Goal: Information Seeking & Learning: Learn about a topic

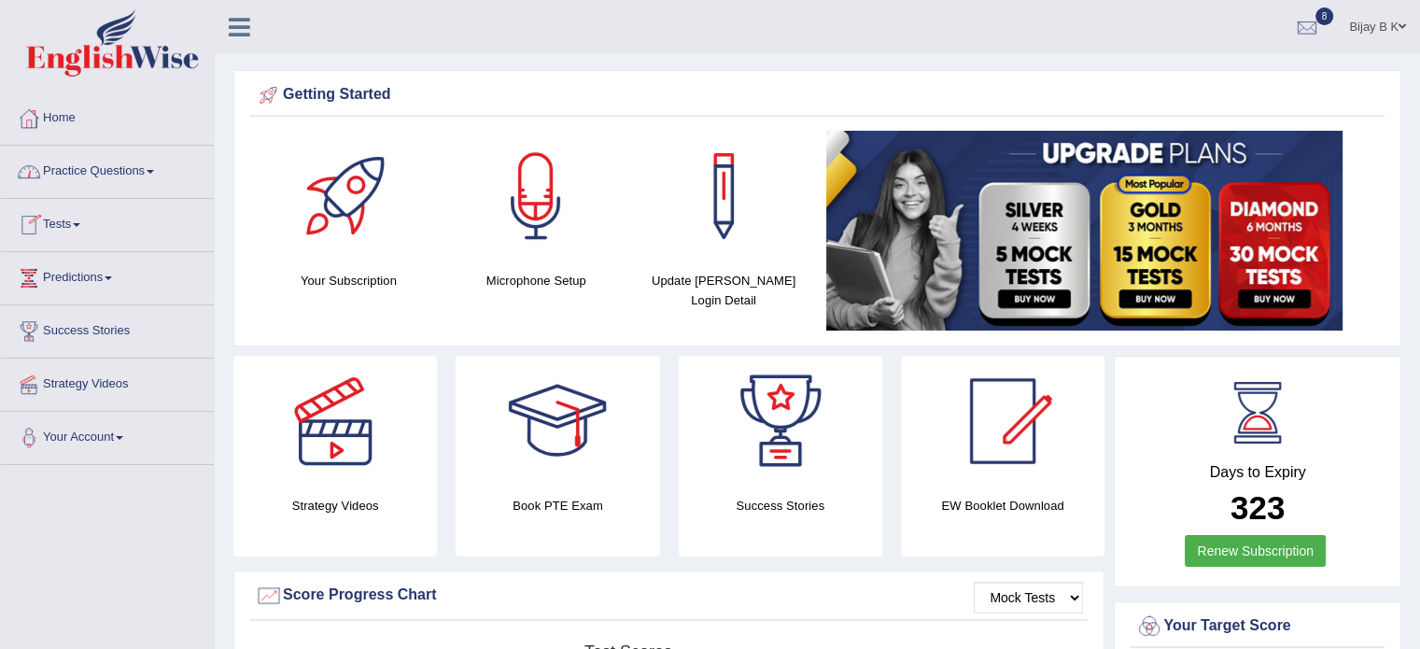
click at [82, 167] on link "Practice Questions" at bounding box center [107, 169] width 213 height 47
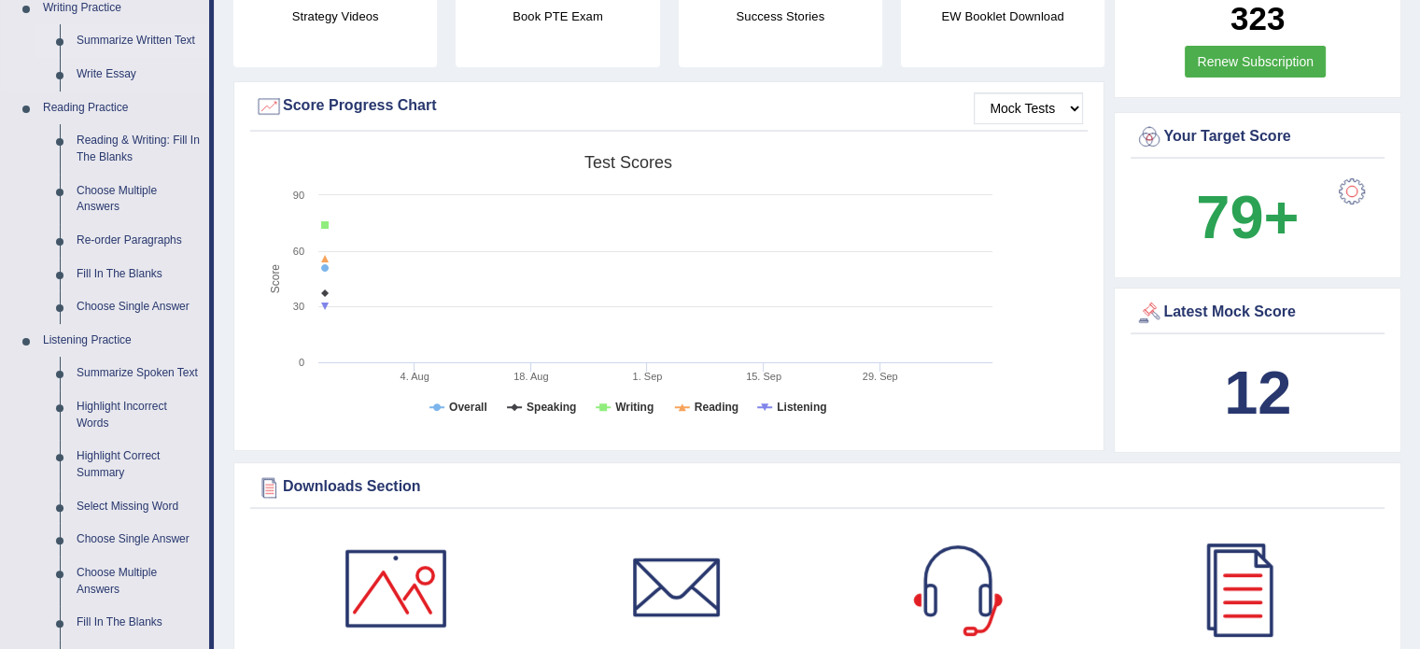
scroll to position [486, 0]
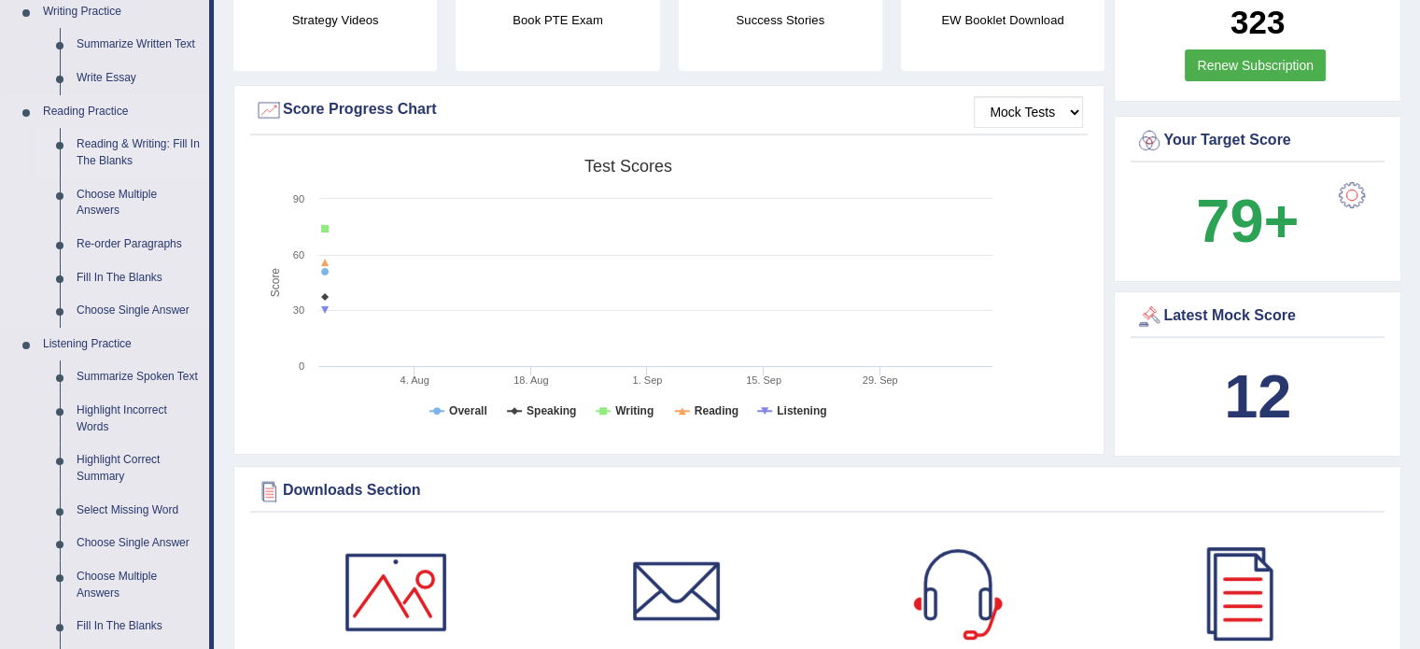
click at [158, 143] on link "Reading & Writing: Fill In The Blanks" at bounding box center [138, 152] width 141 height 49
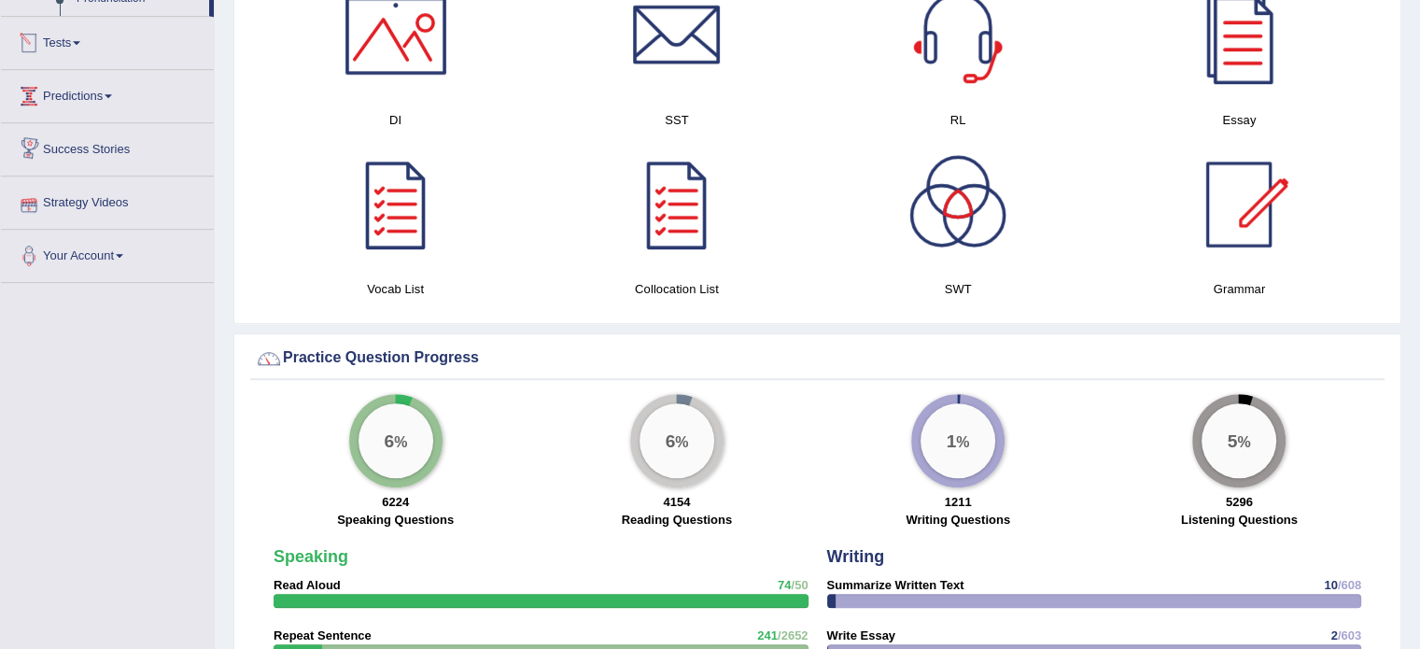
scroll to position [1059, 0]
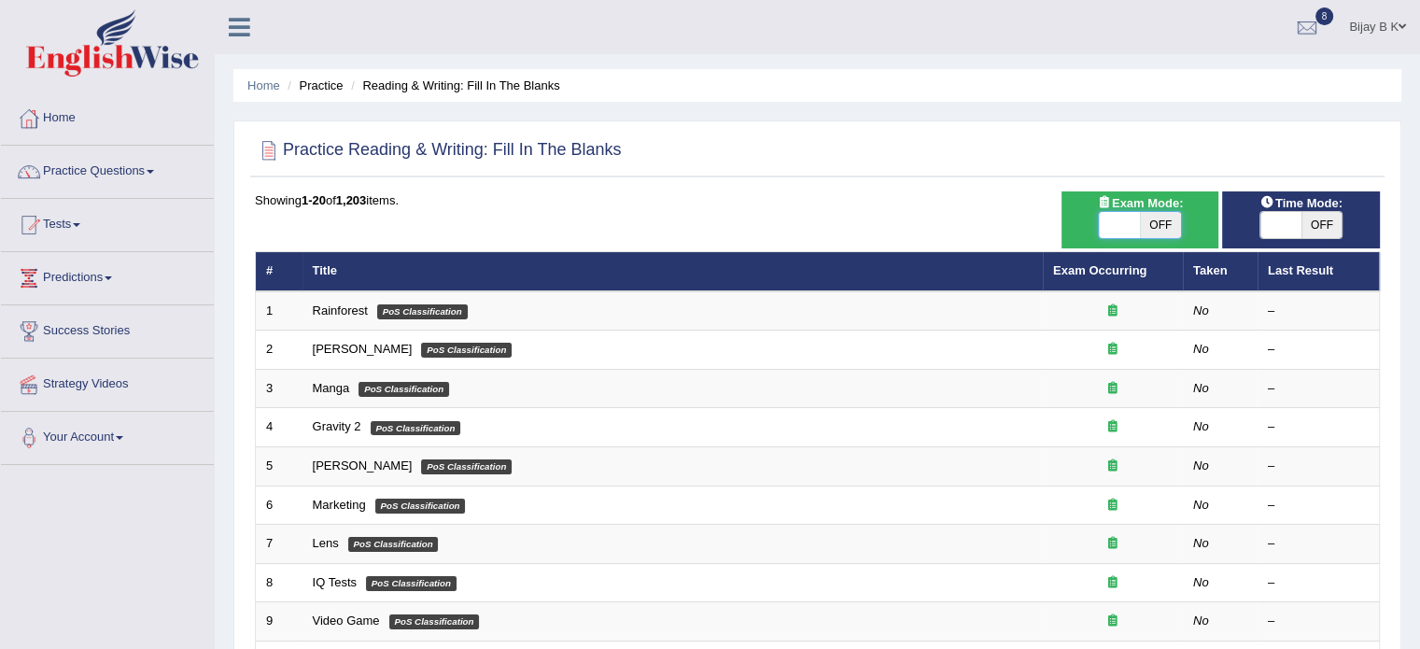
click at [1115, 228] on span at bounding box center [1119, 225] width 41 height 26
checkbox input "true"
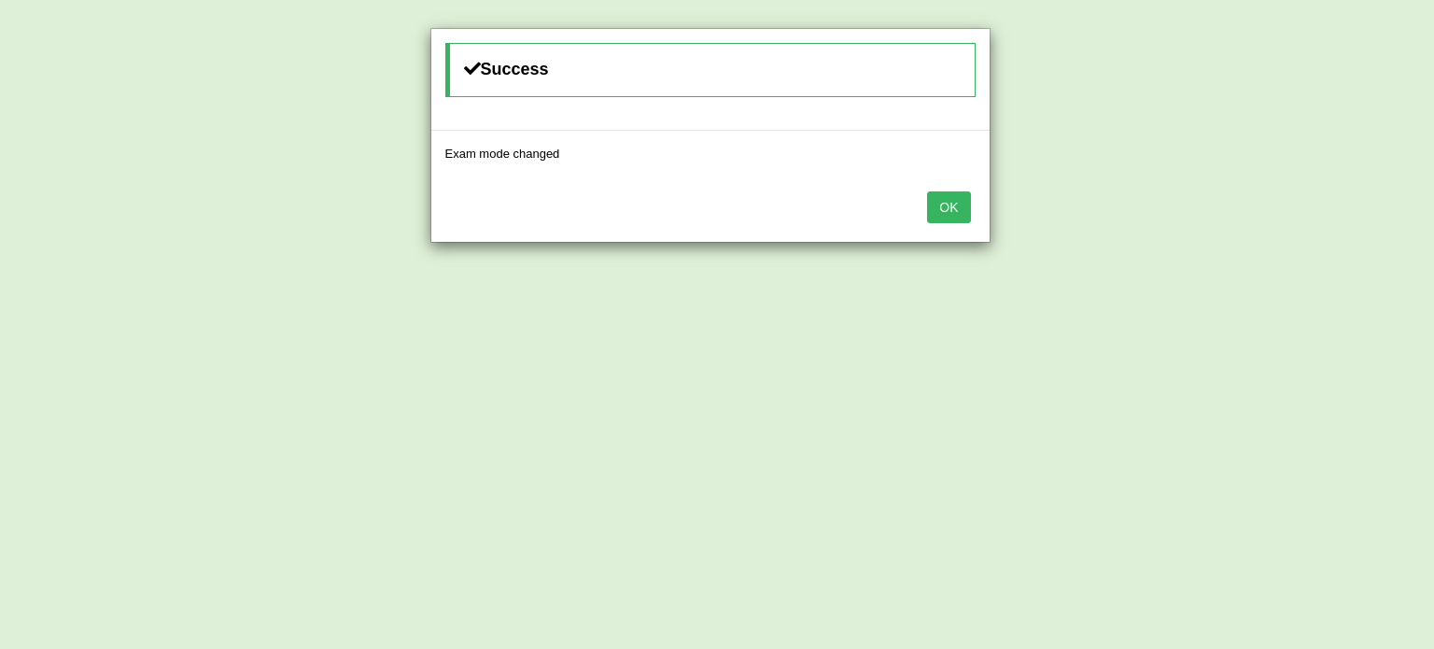
click at [955, 210] on button "OK" at bounding box center [948, 207] width 43 height 32
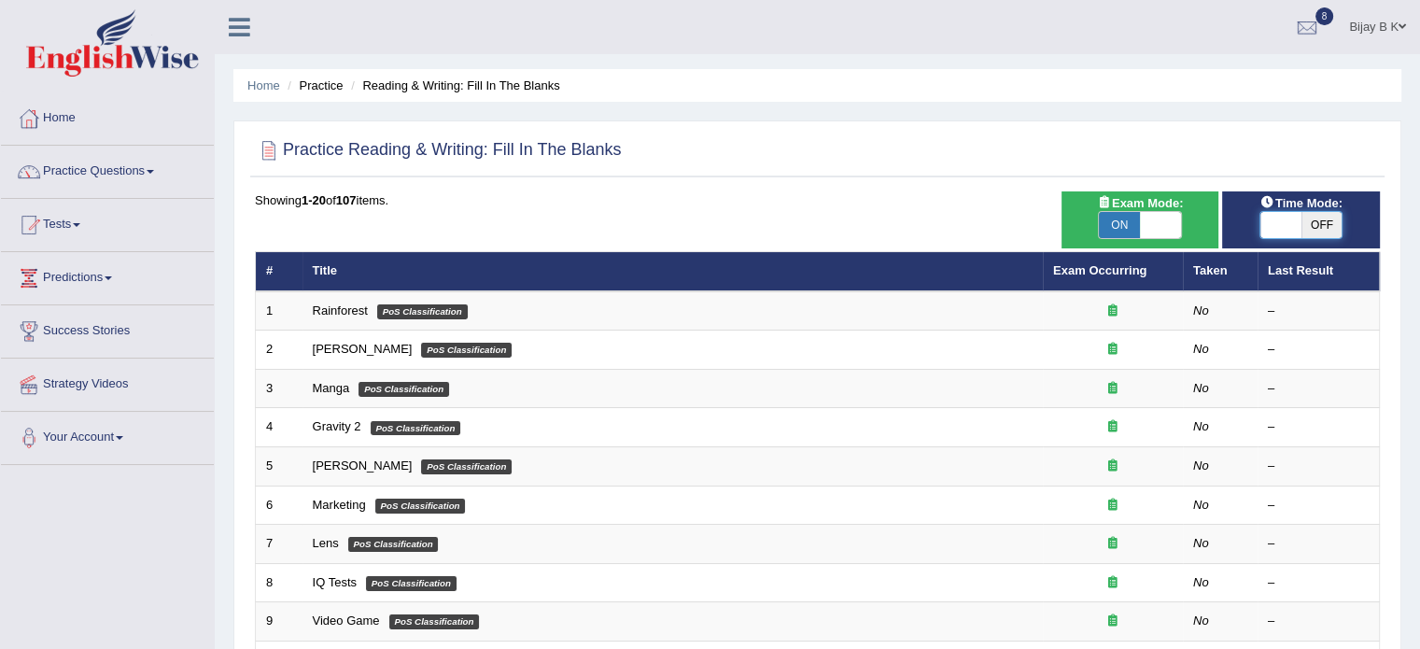
click at [1285, 218] on span at bounding box center [1281, 225] width 41 height 26
checkbox input "true"
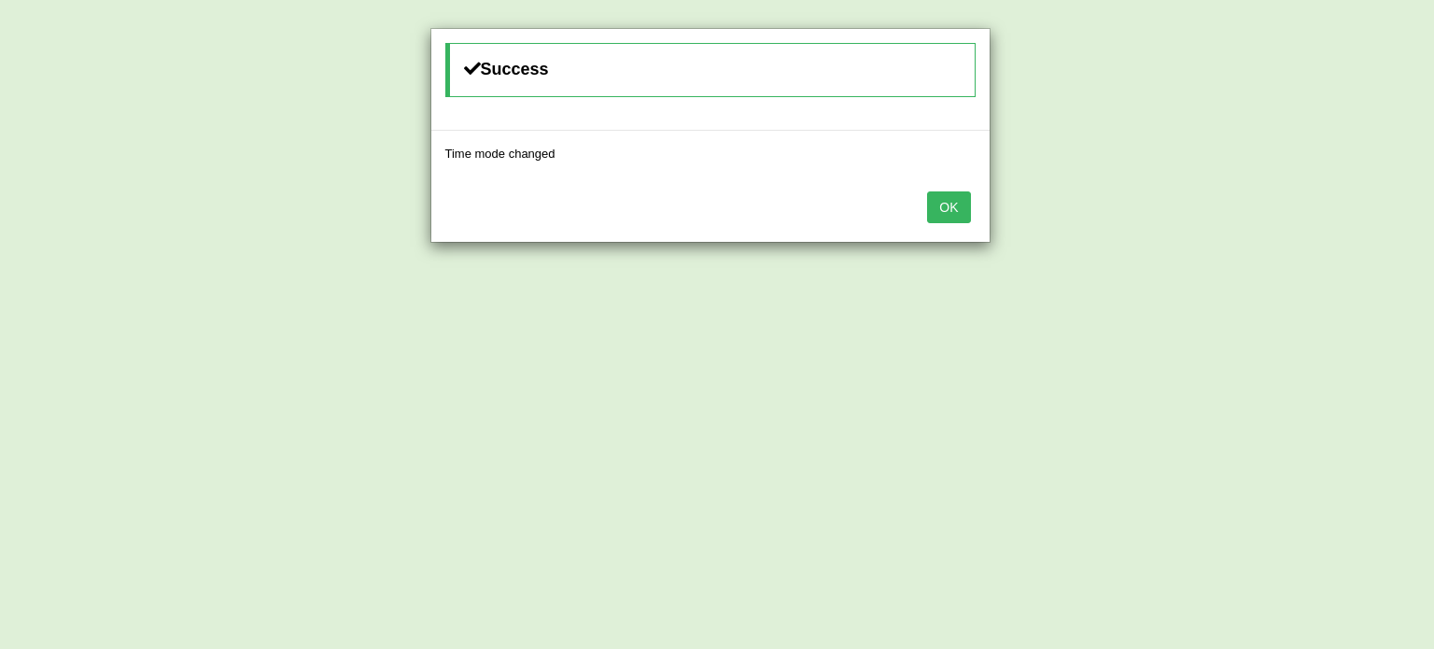
click at [951, 198] on button "OK" at bounding box center [948, 207] width 43 height 32
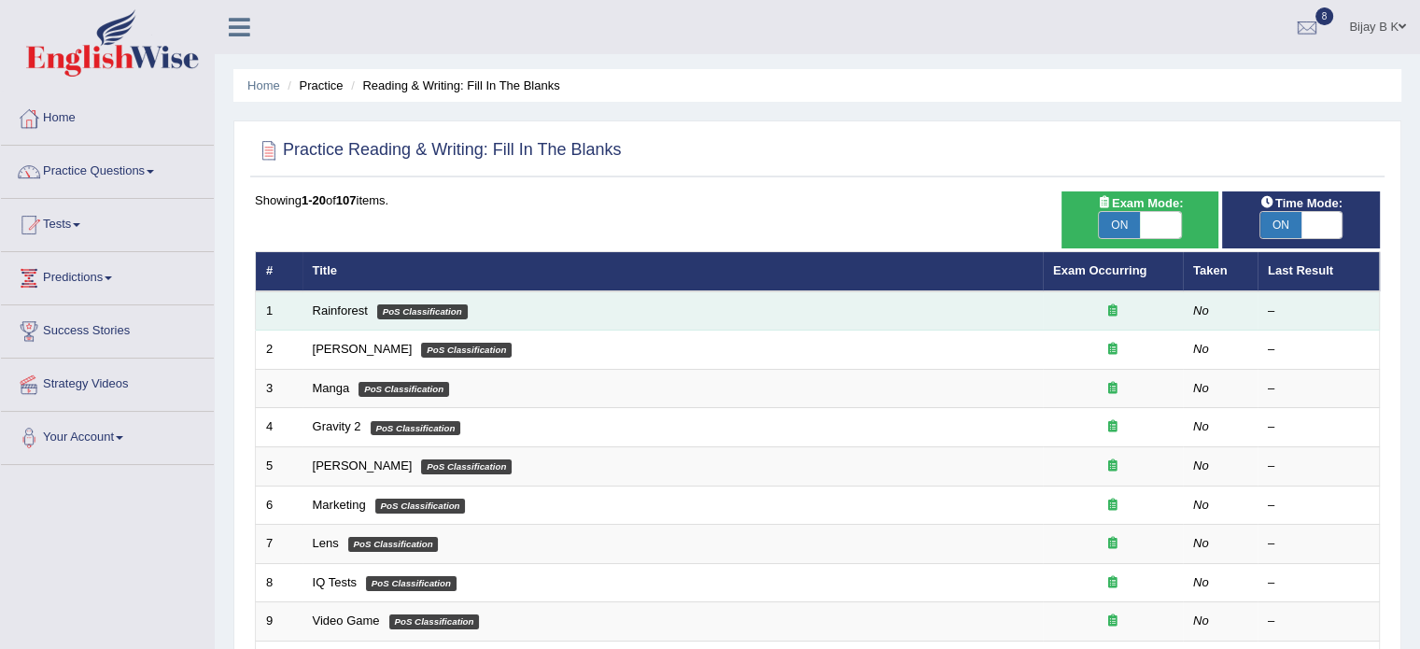
click at [314, 324] on td "Rainforest PoS Classification" at bounding box center [673, 310] width 740 height 39
click at [329, 304] on link "Rainforest" at bounding box center [340, 310] width 55 height 14
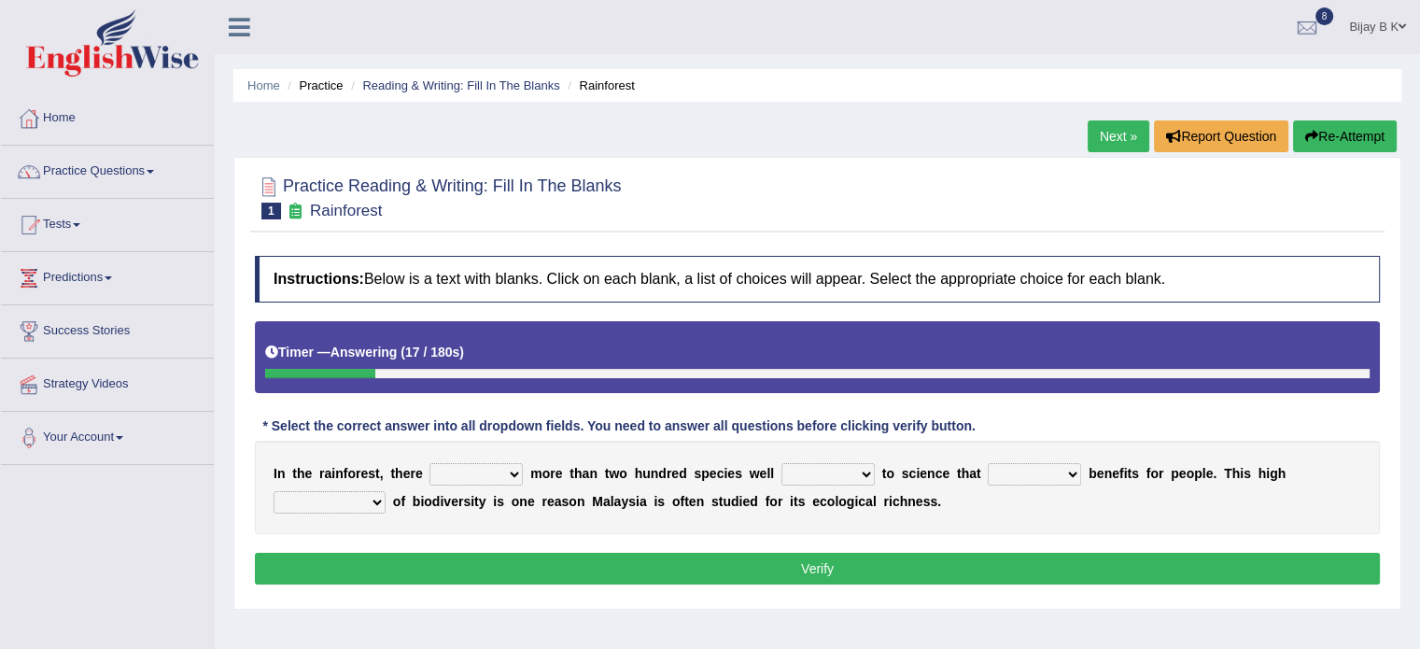
click at [477, 477] on select "have can be has is" at bounding box center [476, 474] width 93 height 22
click at [514, 474] on select "have can be has is" at bounding box center [476, 474] width 93 height 22
select select "have"
click at [430, 463] on select "have can be has is" at bounding box center [476, 474] width 93 height 22
click at [789, 472] on select "knowing known knew know" at bounding box center [828, 474] width 93 height 22
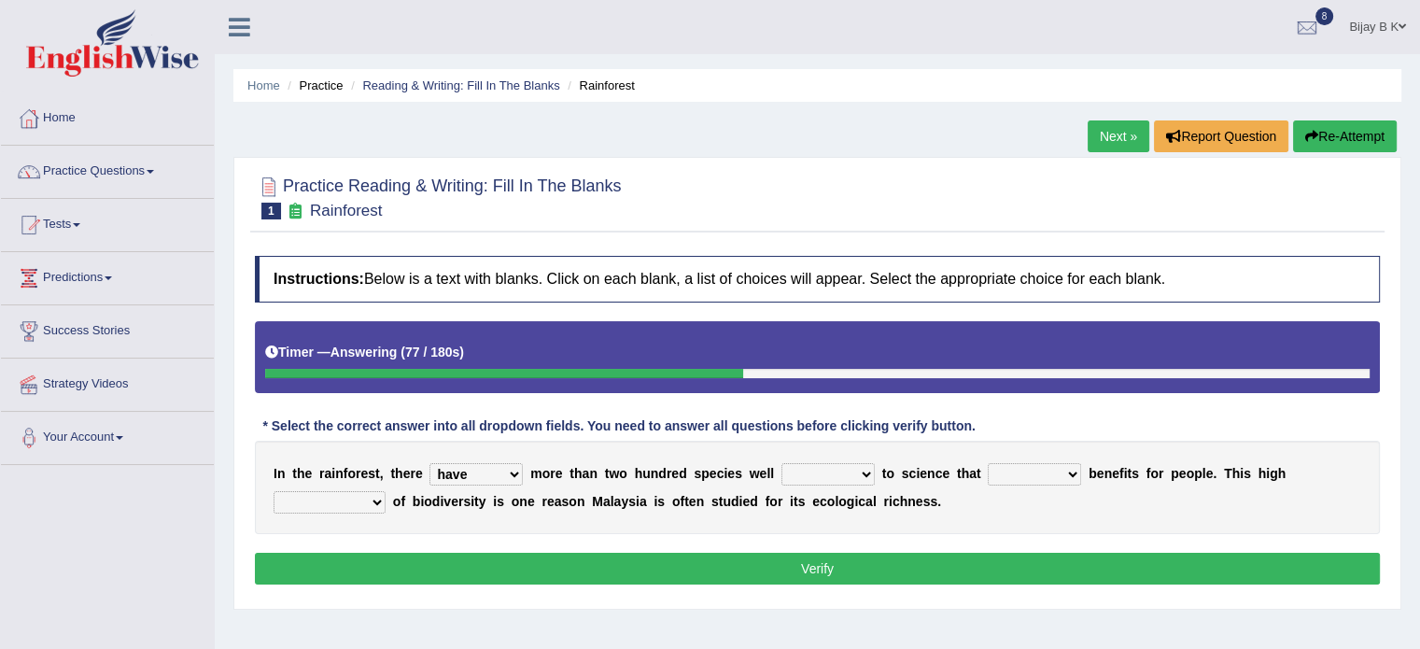
select select "known"
click at [782, 463] on select "knowing known knew know" at bounding box center [828, 474] width 93 height 22
click at [1020, 468] on select "contain contained containing contains" at bounding box center [1034, 474] width 93 height 22
select select "contains"
click at [988, 463] on select "contain contained containing contains" at bounding box center [1034, 474] width 93 height 22
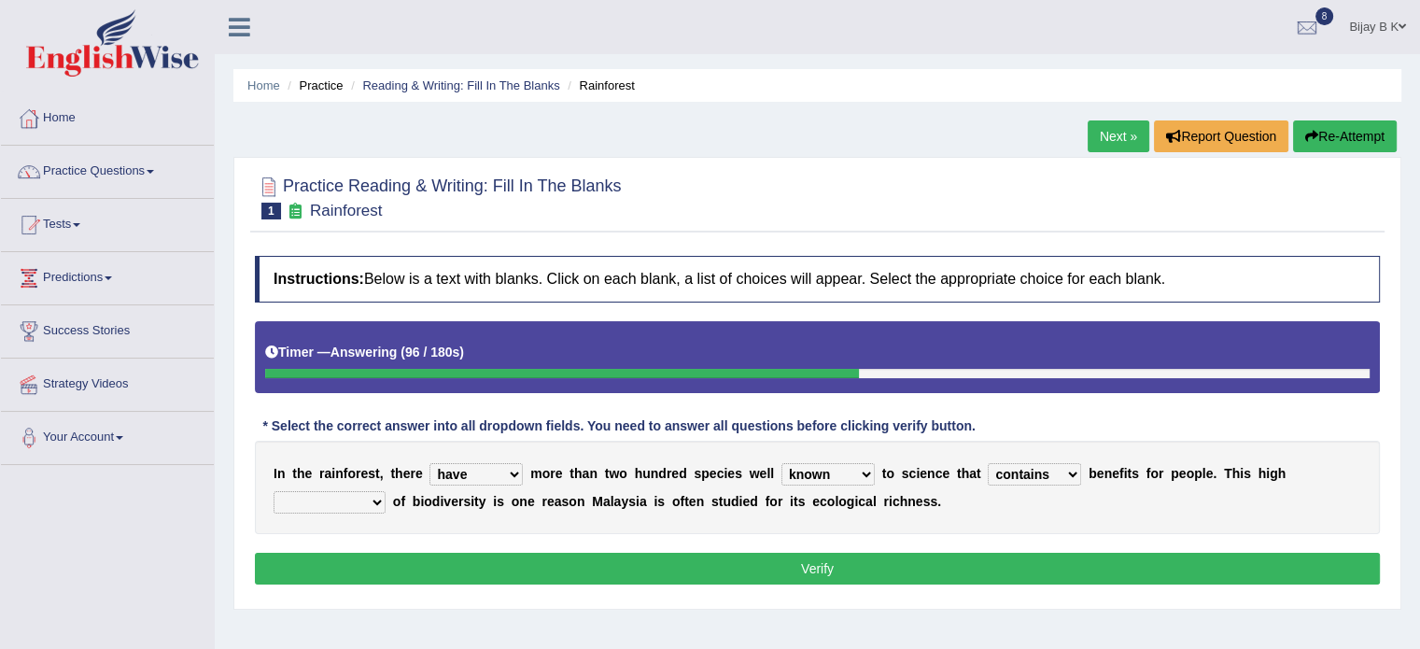
click at [351, 499] on select "condensation conjunction continuity complexity" at bounding box center [330, 502] width 112 height 22
select select "conjunction"
click at [274, 491] on select "condensation conjunction continuity complexity" at bounding box center [330, 502] width 112 height 22
click at [297, 567] on button "Verify" at bounding box center [817, 569] width 1125 height 32
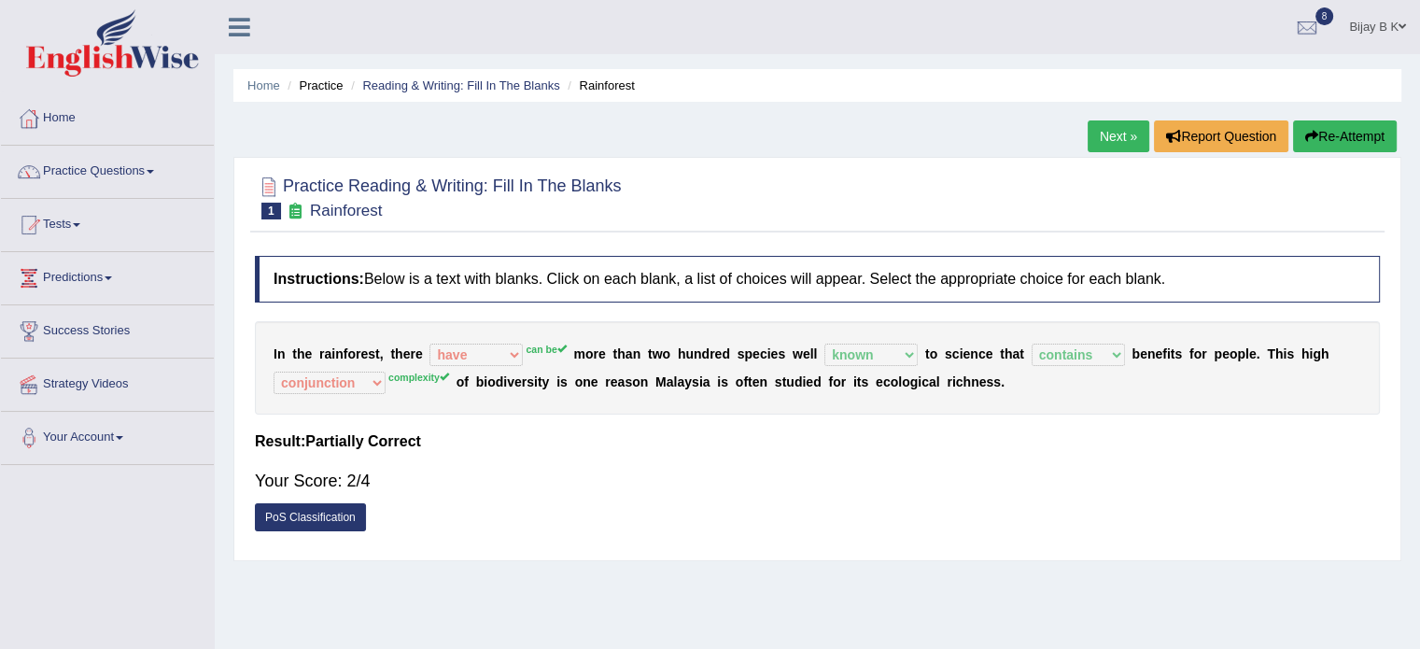
click at [1333, 137] on button "Re-Attempt" at bounding box center [1345, 136] width 104 height 32
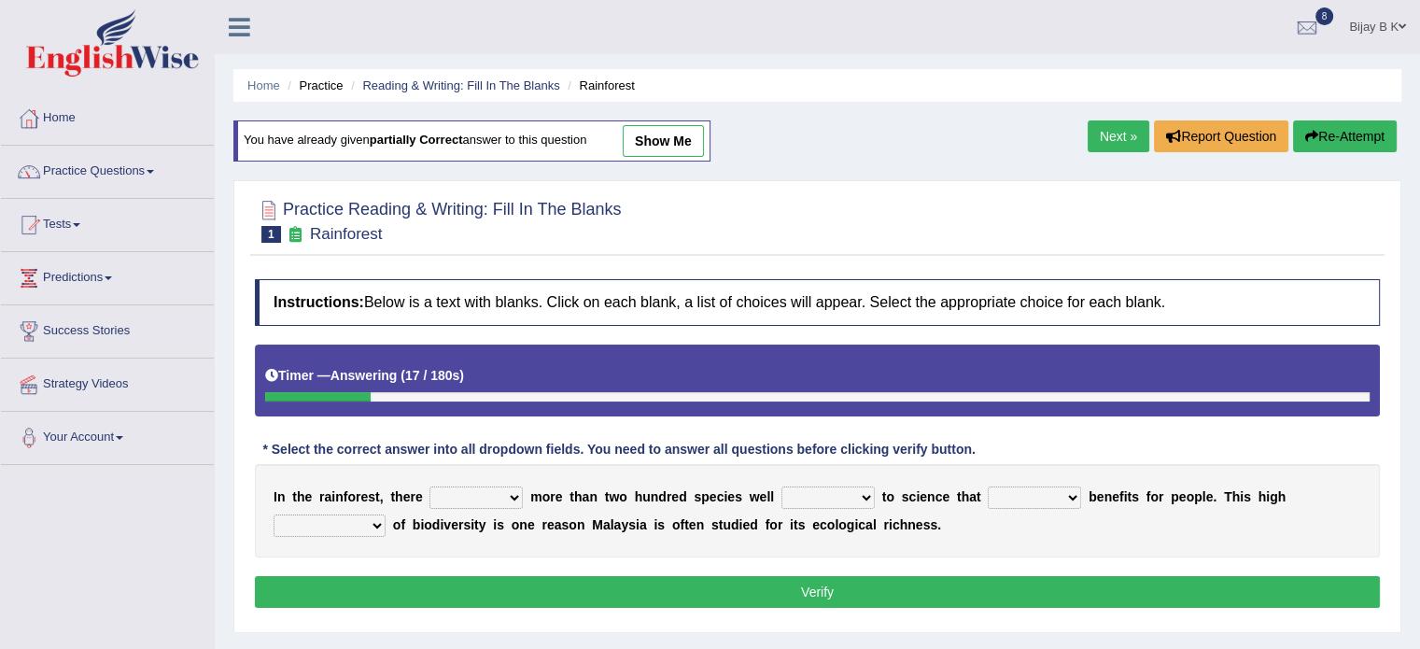
click at [502, 498] on select "have can be has is" at bounding box center [476, 497] width 93 height 22
select select "can be"
click at [430, 486] on select "have can be has is" at bounding box center [476, 497] width 93 height 22
click at [825, 499] on select "knowing known knew know" at bounding box center [828, 497] width 93 height 22
select select "known"
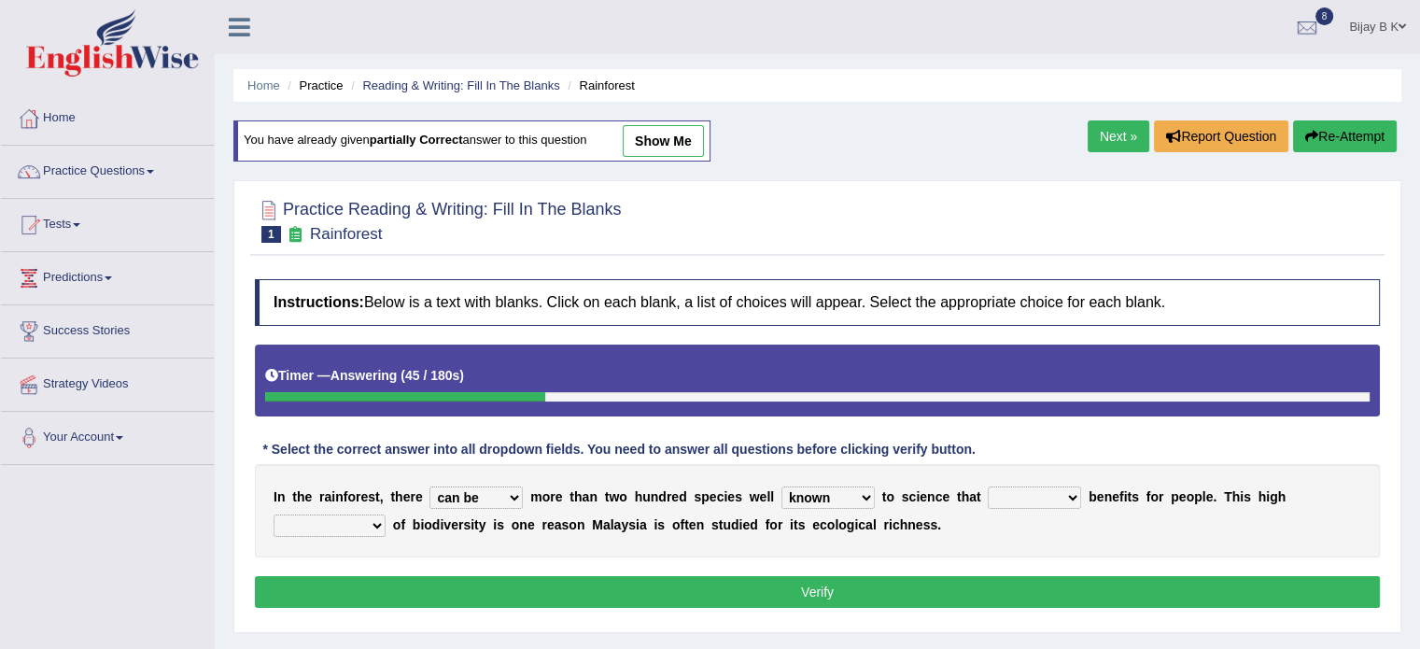
click at [782, 486] on select "knowing known knew know" at bounding box center [828, 497] width 93 height 22
click at [1027, 497] on select "contain contained containing contains" at bounding box center [1034, 497] width 93 height 22
select select "contains"
click at [988, 486] on select "contain contained containing contains" at bounding box center [1034, 497] width 93 height 22
click at [351, 509] on div "I n t h e r a i n f o r e s t , t h e r e have can be has is m o r e t h a n t …" at bounding box center [817, 510] width 1125 height 93
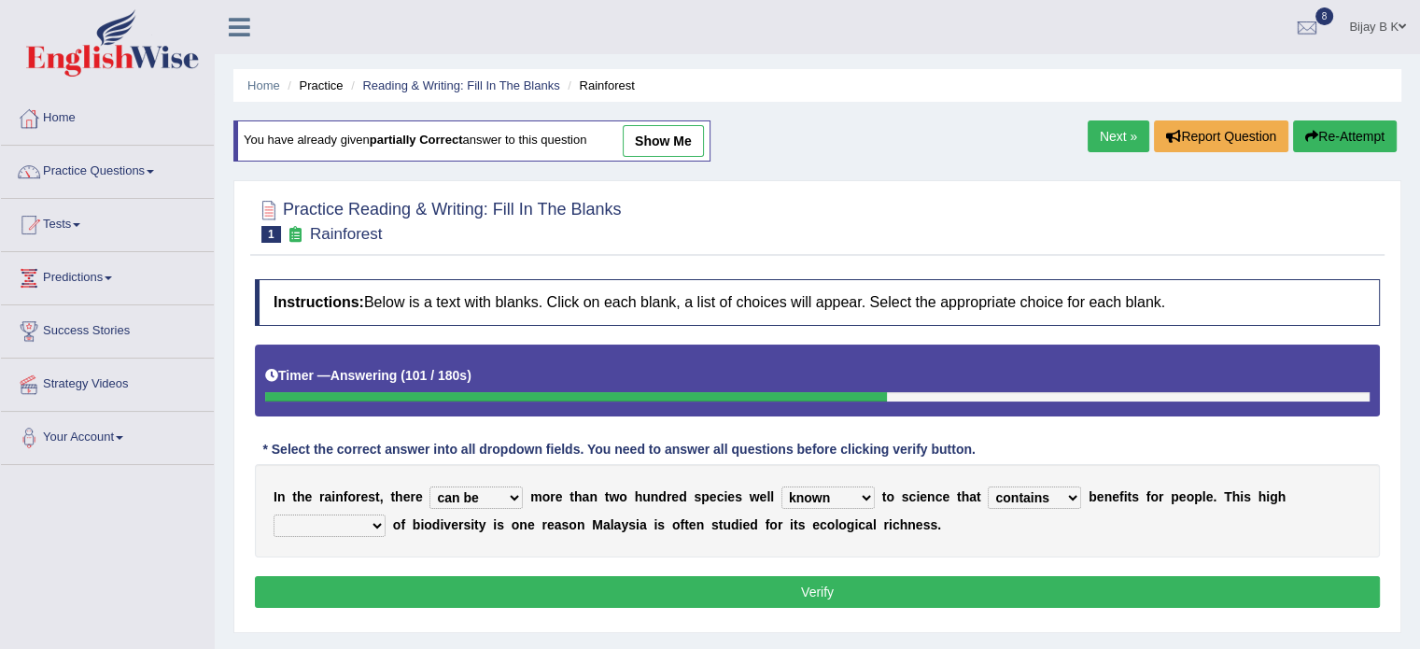
click at [359, 524] on select "condensation conjunction continuity complexity" at bounding box center [330, 525] width 112 height 22
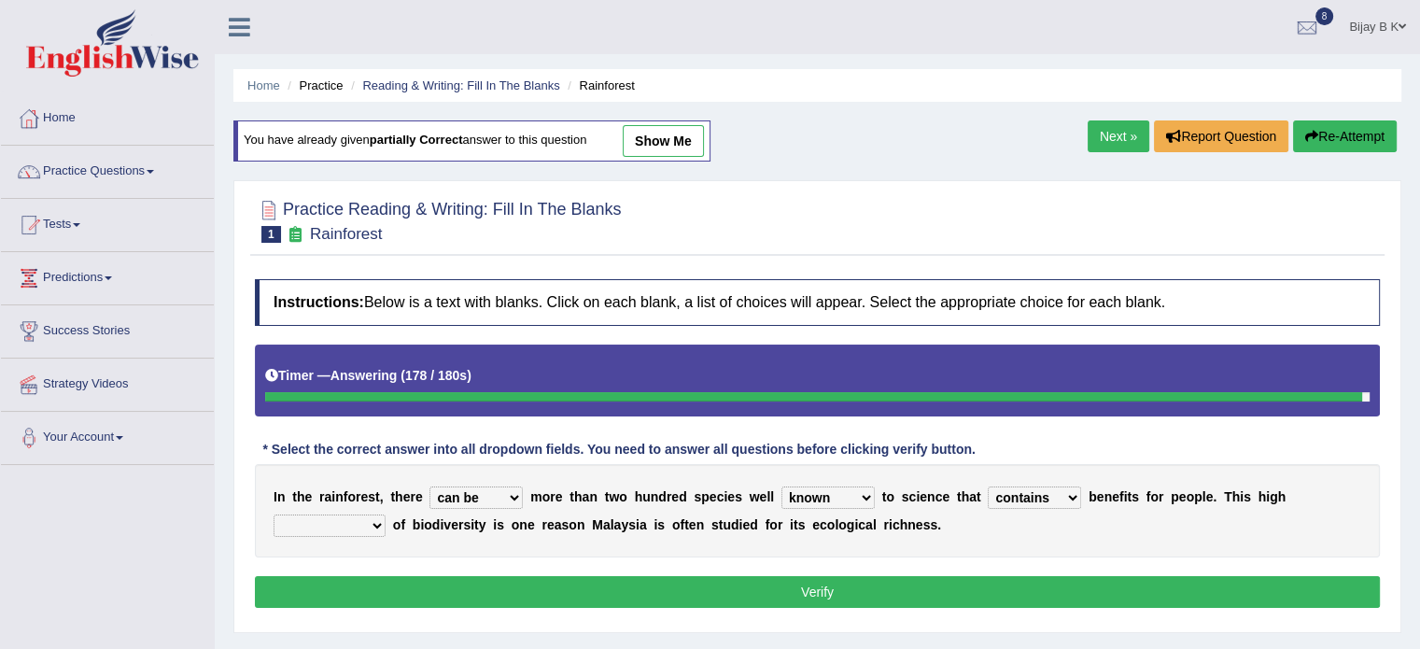
select select "complexity"
click at [274, 514] on select "condensation conjunction continuity complexity" at bounding box center [330, 525] width 112 height 22
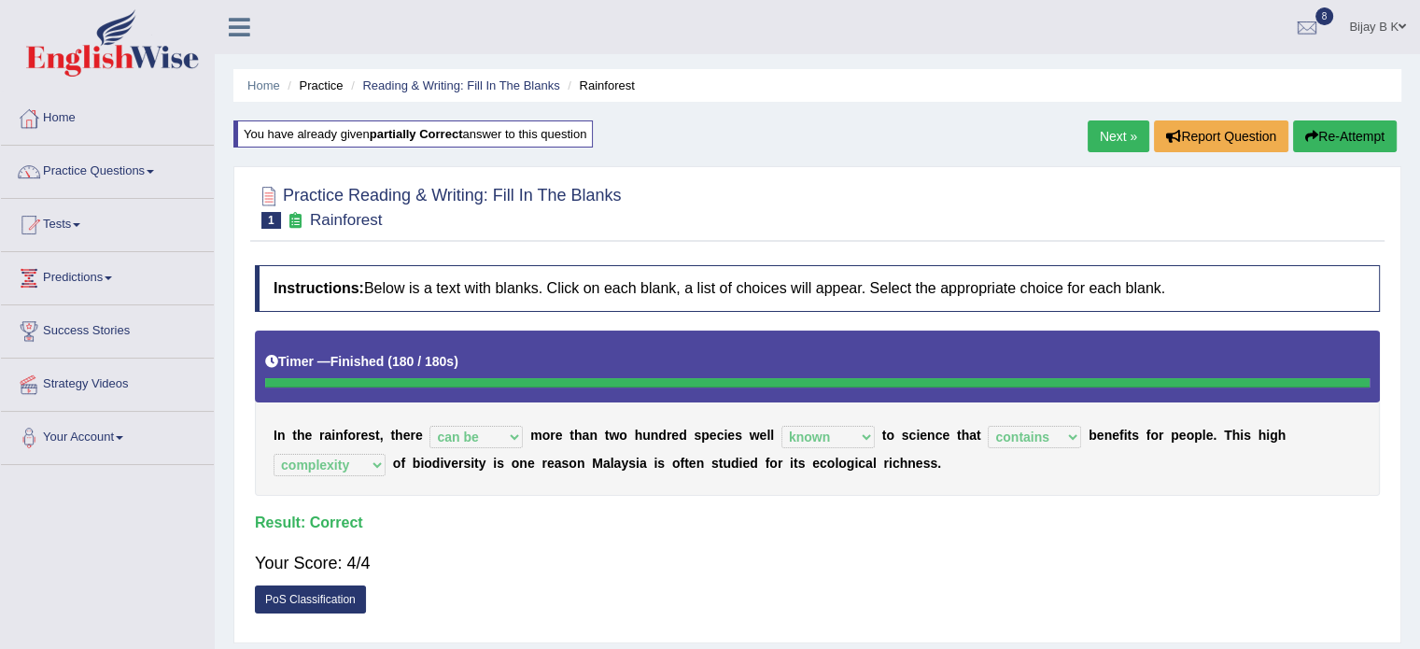
click at [1124, 140] on link "Next »" at bounding box center [1119, 136] width 62 height 32
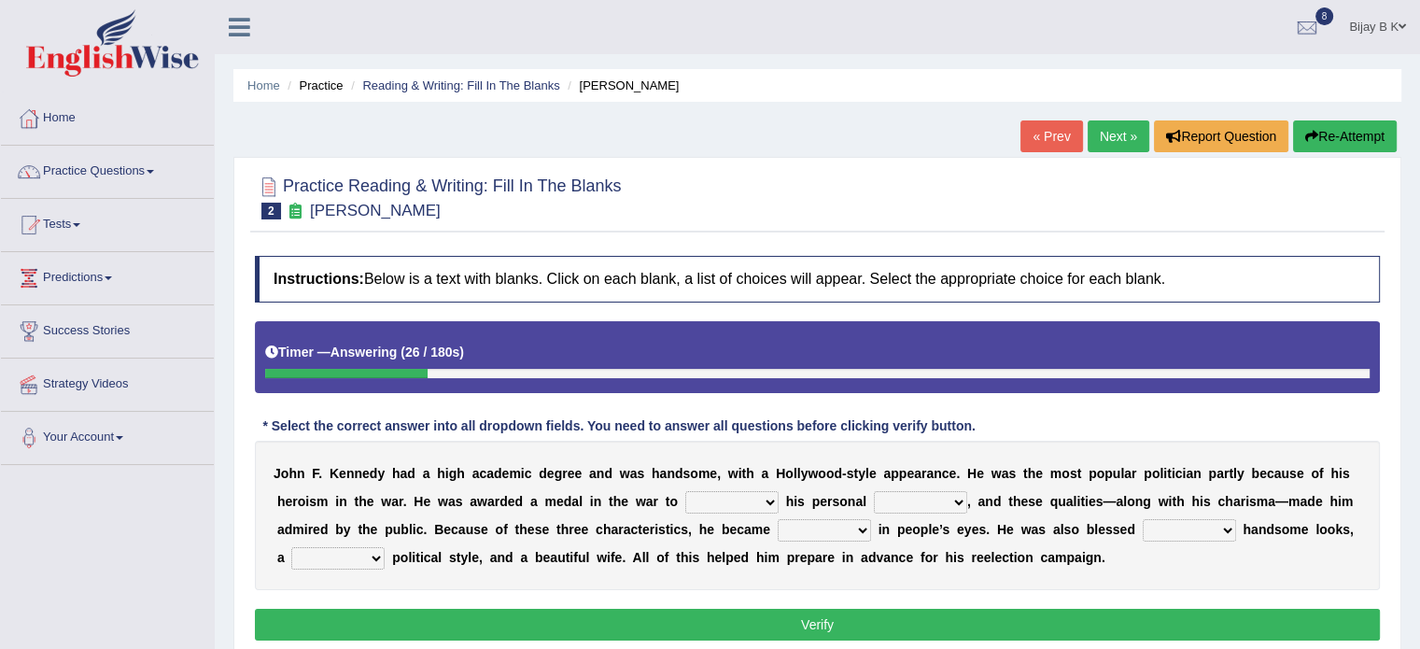
click at [763, 500] on select "prove show evidence upthrow" at bounding box center [731, 502] width 93 height 22
click at [928, 496] on select "passion courage charm liking" at bounding box center [920, 502] width 93 height 22
select select "courage"
click at [874, 491] on select "passion courage charm liking" at bounding box center [920, 502] width 93 height 22
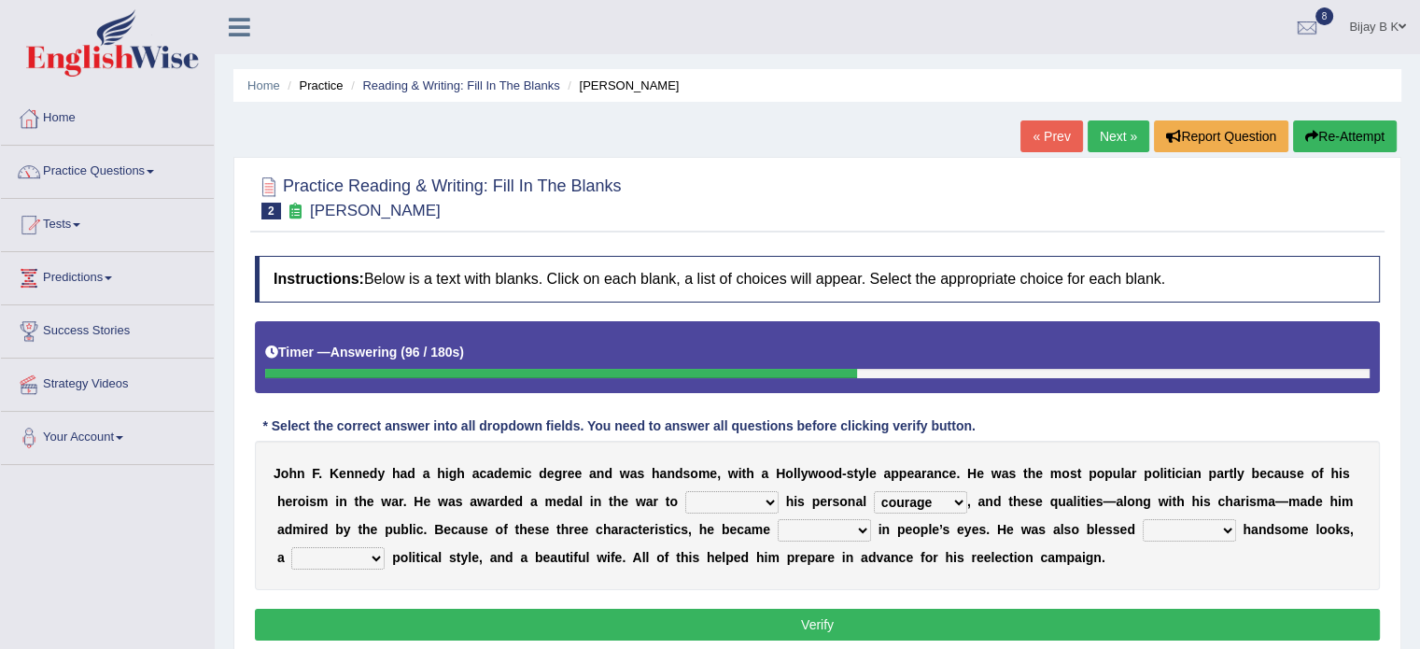
click at [859, 526] on select "iconic ironic identical impotent" at bounding box center [824, 530] width 93 height 22
click at [826, 526] on select "iconic ironic identical impotent" at bounding box center [824, 530] width 93 height 22
click at [733, 503] on select "prove show evidence upthrow" at bounding box center [731, 502] width 93 height 22
select select "show"
click at [685, 491] on select "prove show evidence upthrow" at bounding box center [731, 502] width 93 height 22
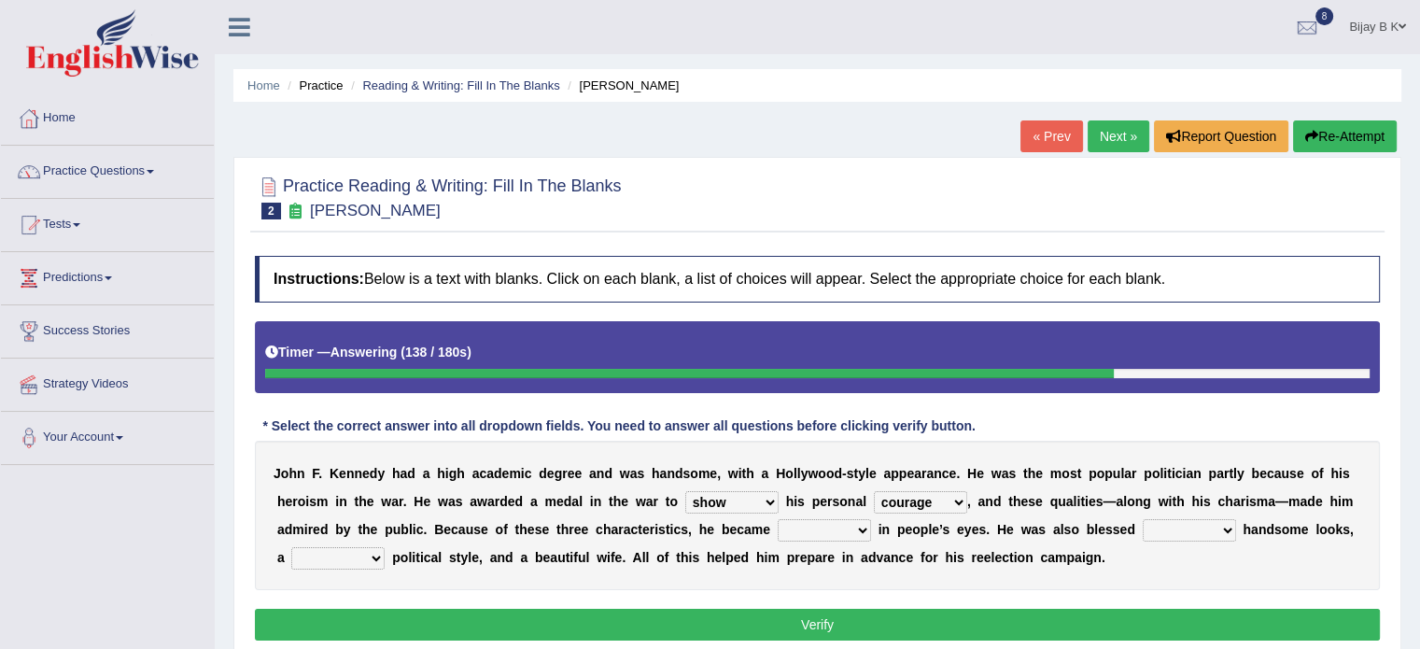
click at [825, 528] on select "iconic ironic identical impotent" at bounding box center [824, 530] width 93 height 22
select select "iconic"
click at [778, 519] on select "iconic ironic identical impotent" at bounding box center [824, 530] width 93 height 22
click at [1162, 528] on select "with in upon to" at bounding box center [1189, 530] width 93 height 22
click at [1143, 519] on select "with in upon to" at bounding box center [1189, 530] width 93 height 22
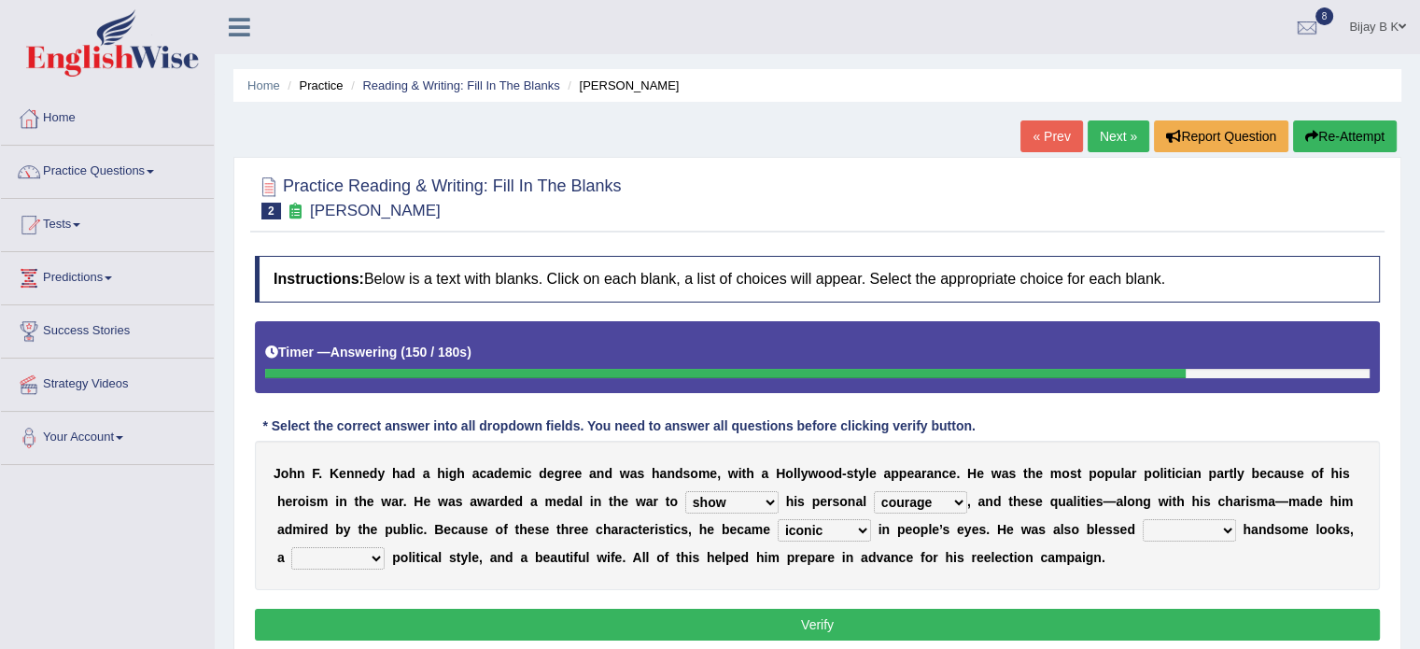
click at [1188, 529] on select "with in upon to" at bounding box center [1189, 530] width 93 height 22
select select "with"
click at [1143, 519] on select "with in upon to" at bounding box center [1189, 530] width 93 height 22
click at [340, 558] on select "mending mends mended mend" at bounding box center [337, 558] width 93 height 22
select select "mended"
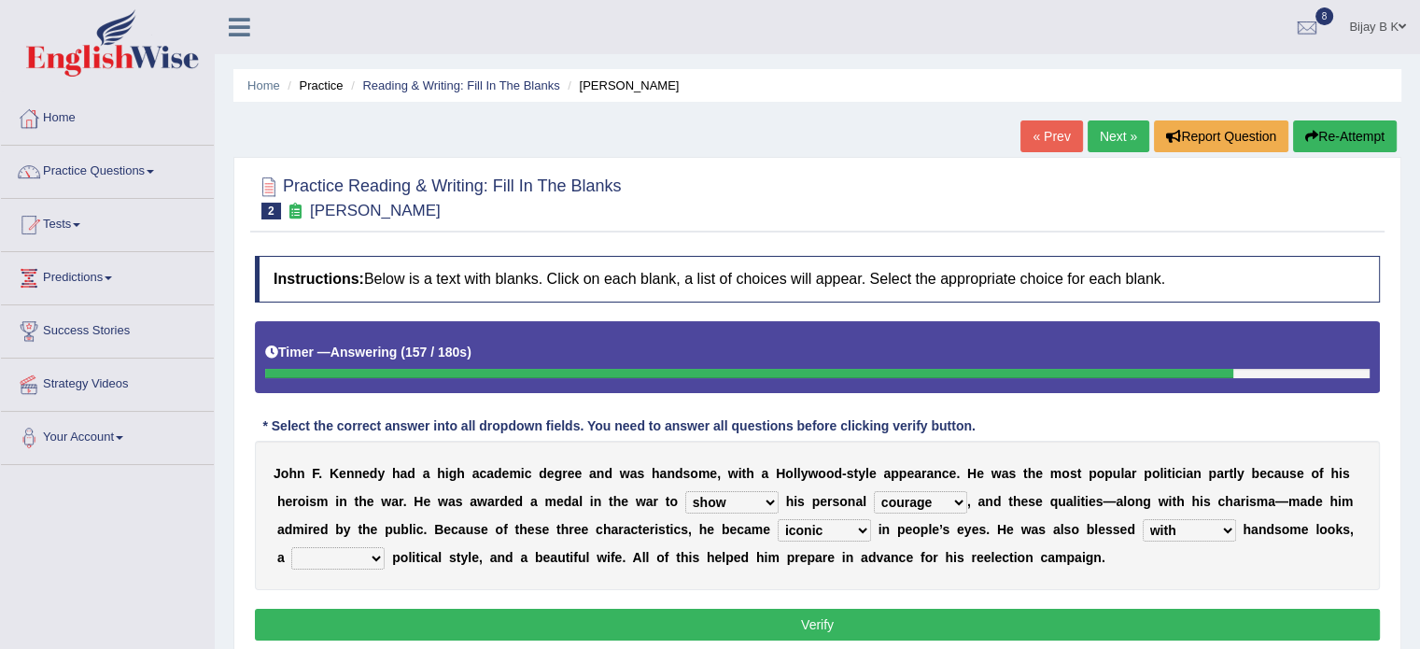
click at [291, 547] on select "mending mends mended mend" at bounding box center [337, 558] width 93 height 22
click at [383, 620] on button "Verify" at bounding box center [817, 625] width 1125 height 32
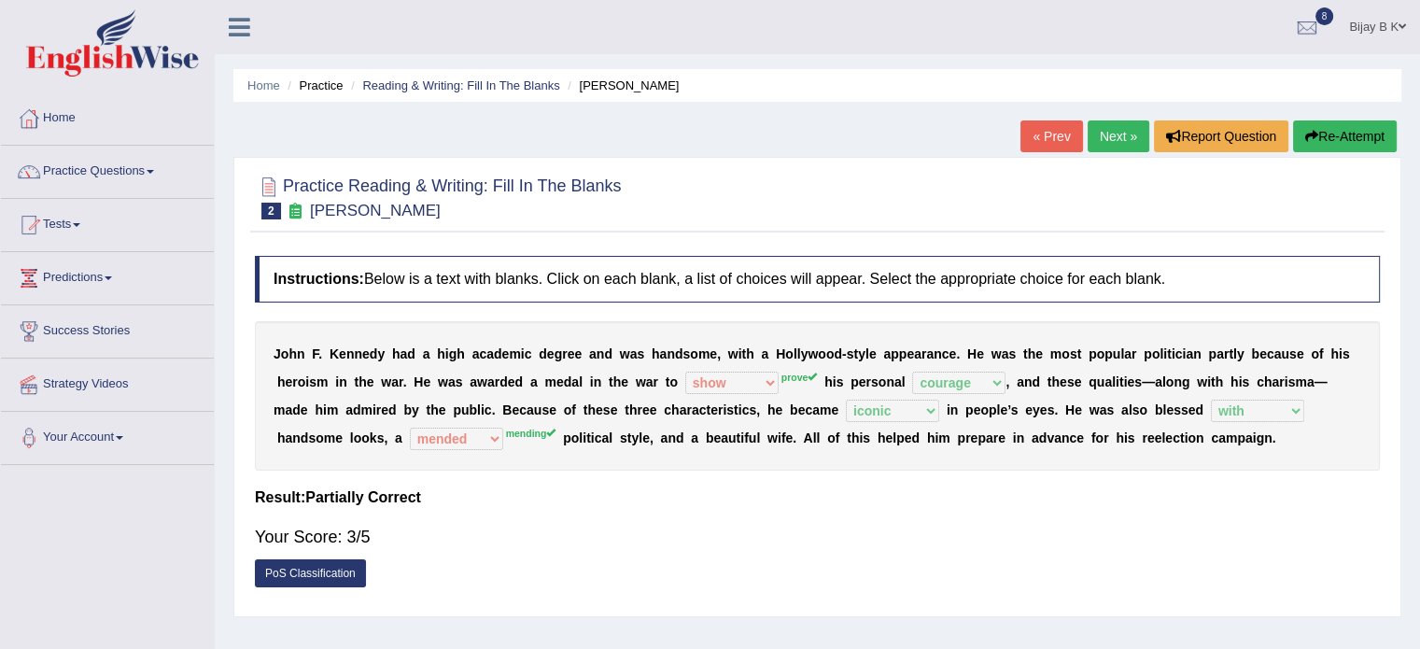
click at [1000, 392] on div "J o h n F . K e n n e d y h a d a h i g h a c a d e m i c d e g r e e a n d w a…" at bounding box center [817, 395] width 1125 height 149
click at [1330, 132] on button "Re-Attempt" at bounding box center [1345, 136] width 104 height 32
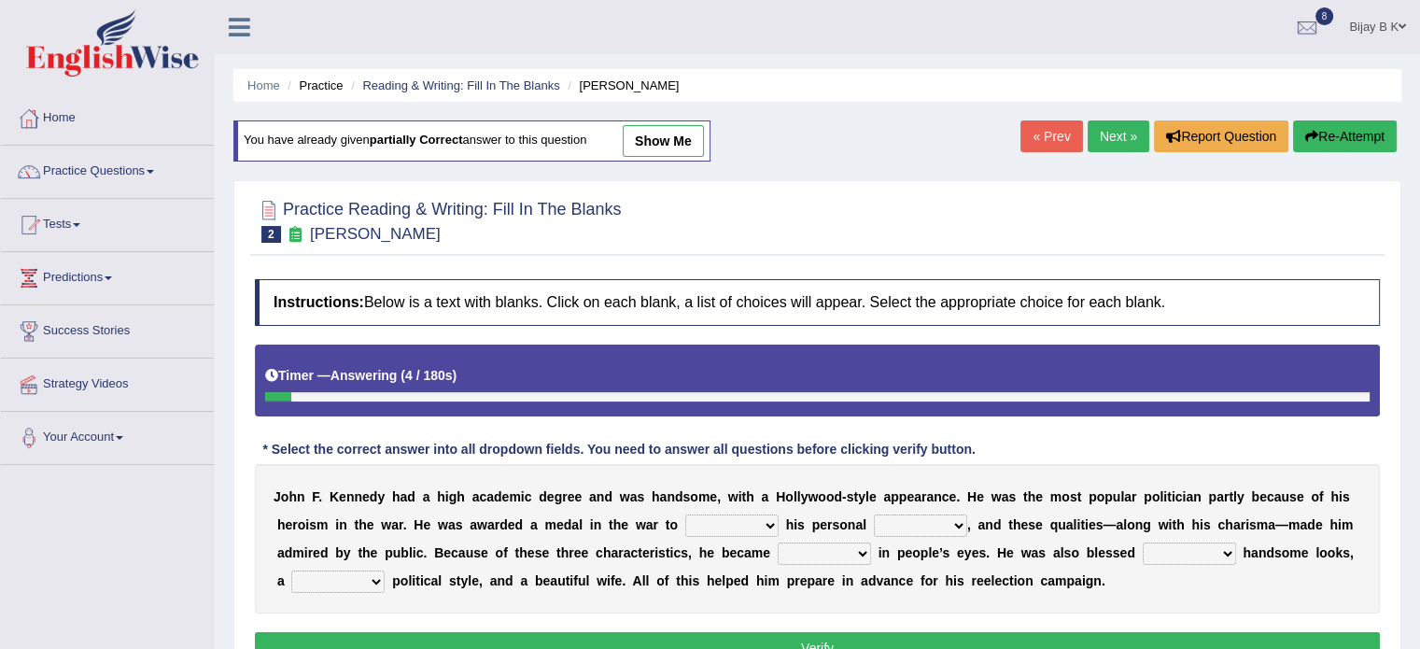
click at [702, 525] on select "prove show evidence upthrow" at bounding box center [731, 525] width 93 height 22
select select "show"
click at [685, 514] on select "prove show evidence upthrow" at bounding box center [731, 525] width 93 height 22
click at [895, 528] on select "passion courage charm liking" at bounding box center [920, 525] width 93 height 22
select select "courage"
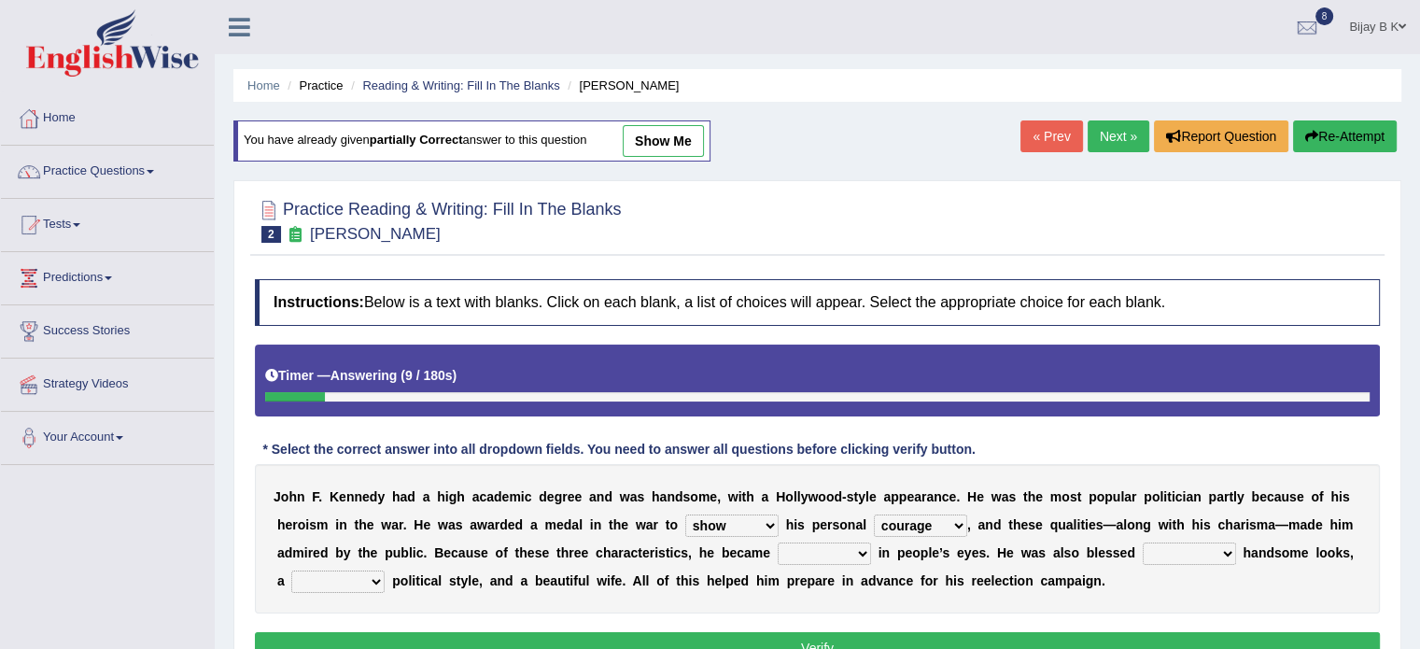
click at [874, 514] on select "passion courage charm liking" at bounding box center [920, 525] width 93 height 22
click at [832, 544] on select "iconic ironic identical impotent" at bounding box center [824, 554] width 93 height 22
click at [929, 522] on select "passion courage charm liking" at bounding box center [920, 525] width 93 height 22
click at [725, 521] on select "prove show evidence upthrow" at bounding box center [731, 525] width 93 height 22
select select "prove"
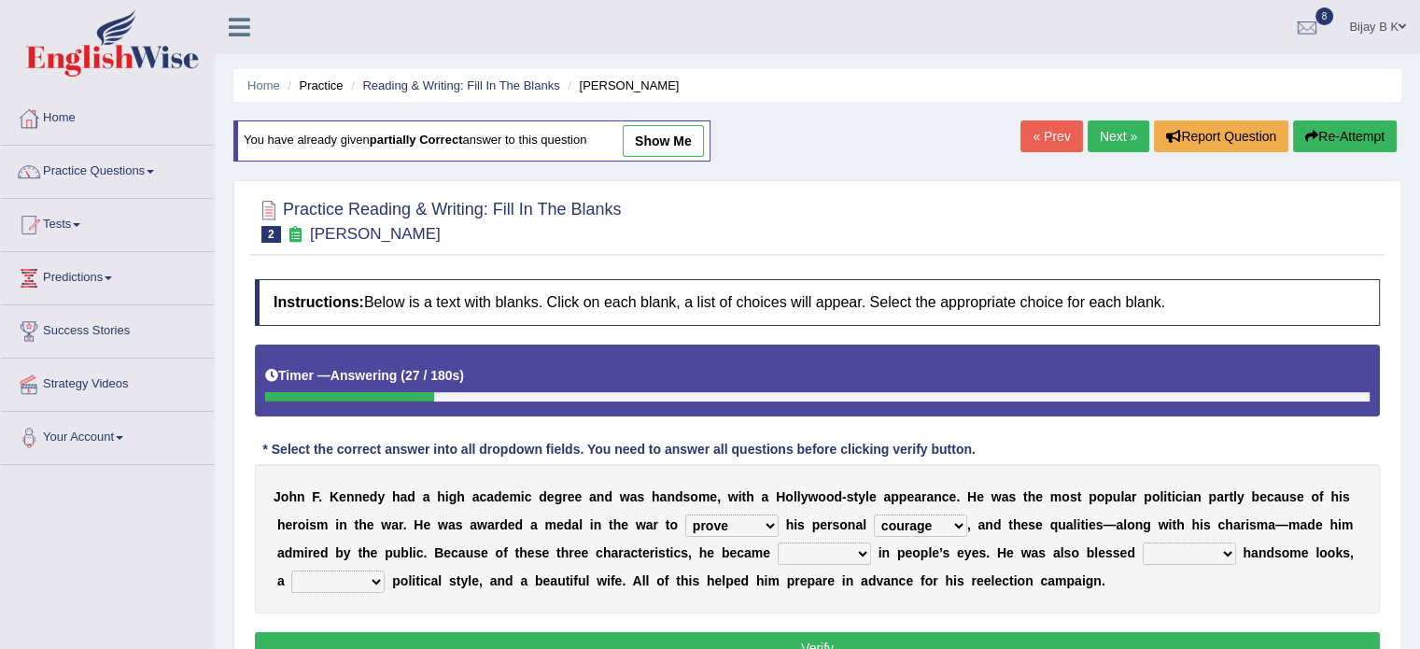
click at [685, 514] on select "prove show evidence upthrow" at bounding box center [731, 525] width 93 height 22
click at [834, 544] on select "iconic ironic identical impotent" at bounding box center [824, 554] width 93 height 22
select select "iconic"
click at [778, 543] on select "iconic ironic identical impotent" at bounding box center [824, 554] width 93 height 22
click at [1182, 543] on select "with in upon to" at bounding box center [1189, 554] width 93 height 22
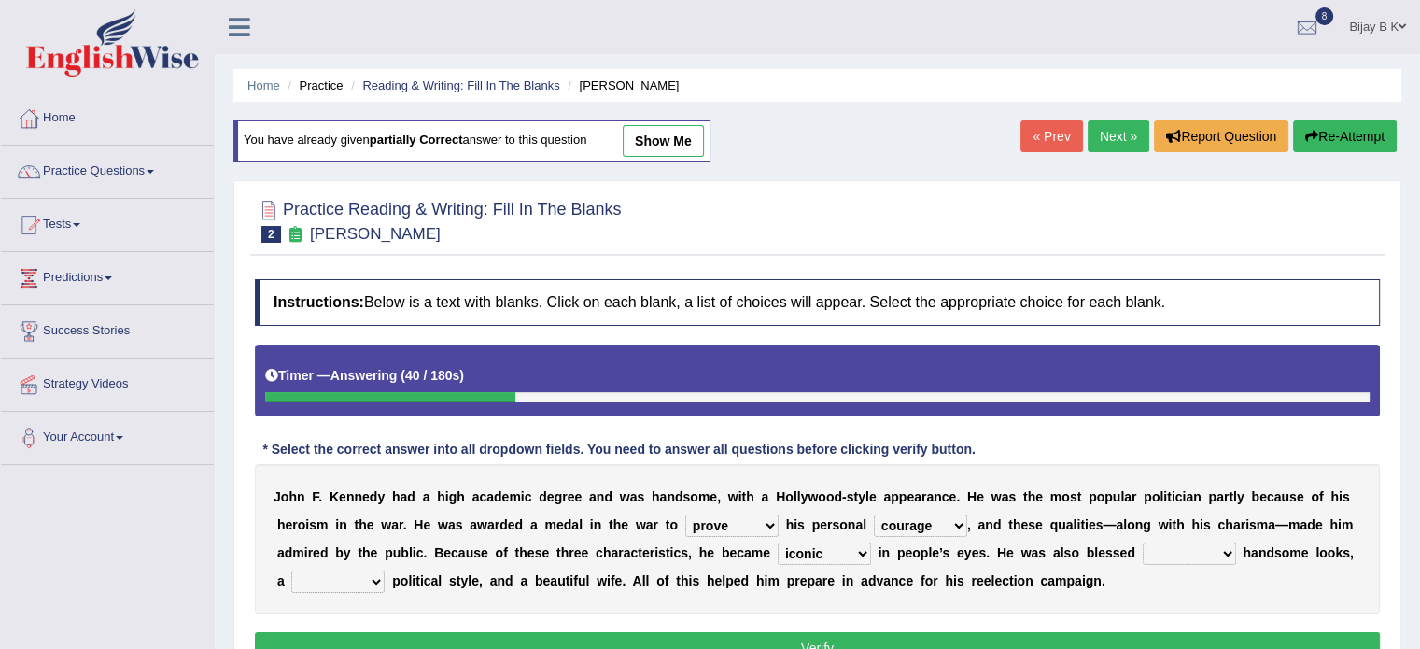
select select "with"
click at [1143, 543] on select "with in upon to" at bounding box center [1189, 554] width 93 height 22
click at [340, 571] on select "mending mends mended mend" at bounding box center [337, 582] width 93 height 22
click at [291, 571] on select "mending mends mended mend" at bounding box center [337, 582] width 93 height 22
click at [325, 571] on select "mending mends mended mend" at bounding box center [337, 582] width 93 height 22
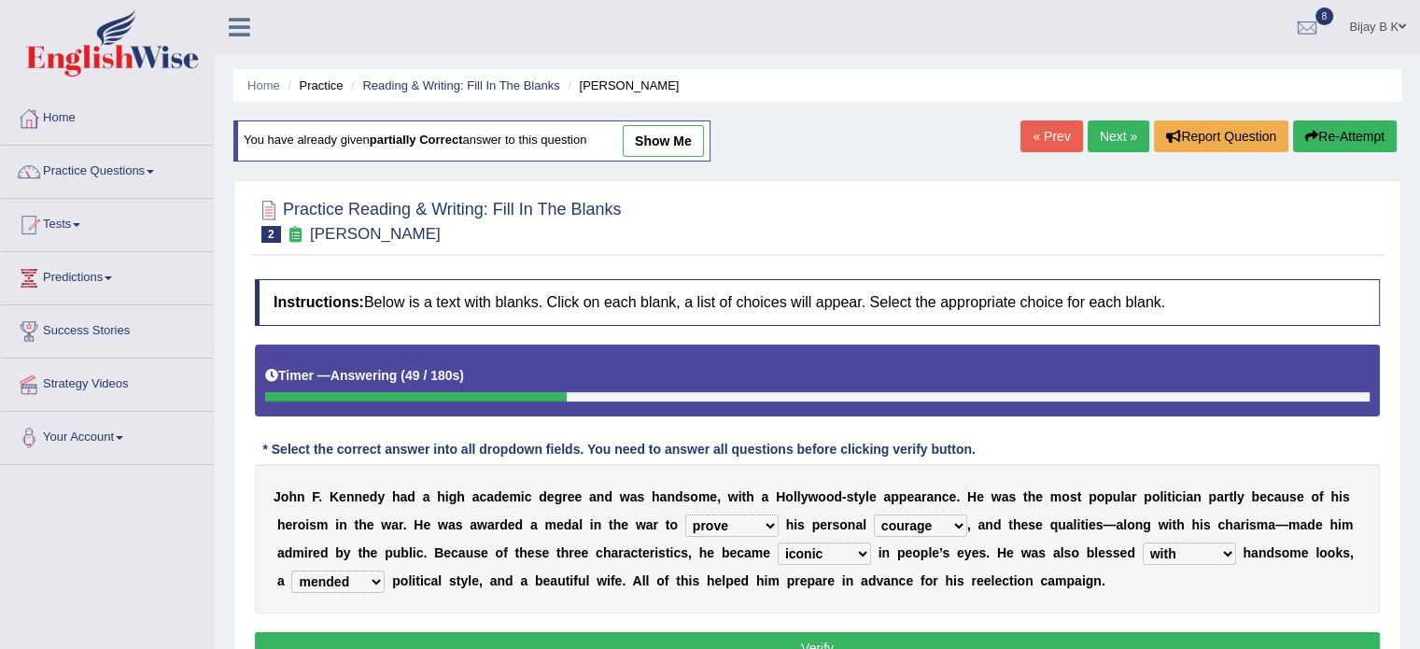
select select "mending"
click at [291, 571] on select "mending mends mended mend" at bounding box center [337, 582] width 93 height 22
click at [697, 637] on button "Verify" at bounding box center [817, 648] width 1125 height 32
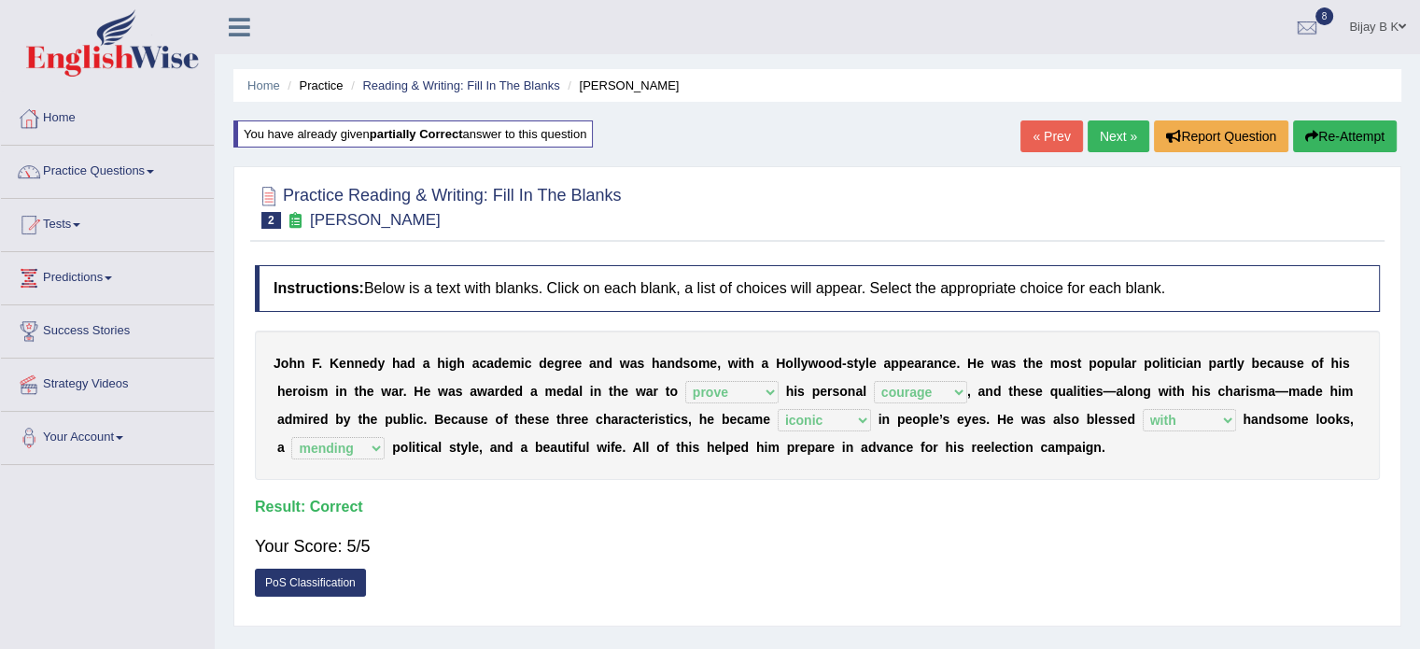
click at [1113, 142] on link "Next »" at bounding box center [1119, 136] width 62 height 32
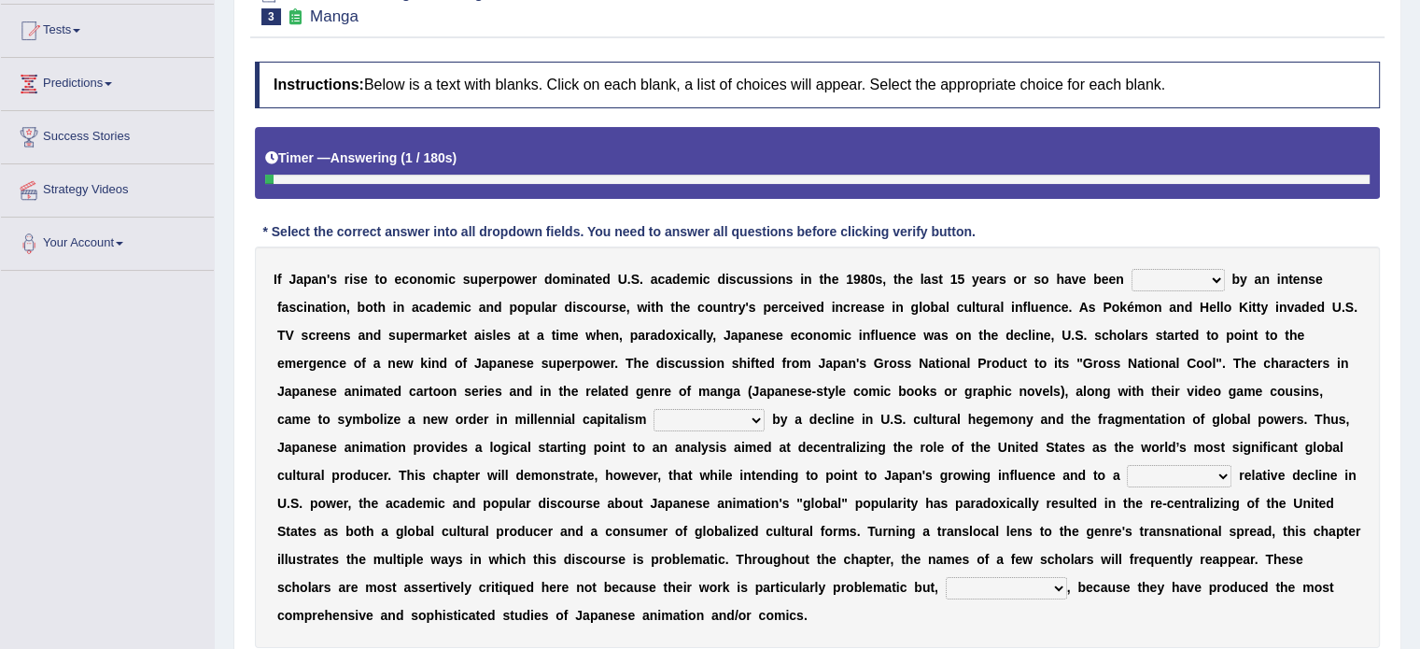
scroll to position [224, 0]
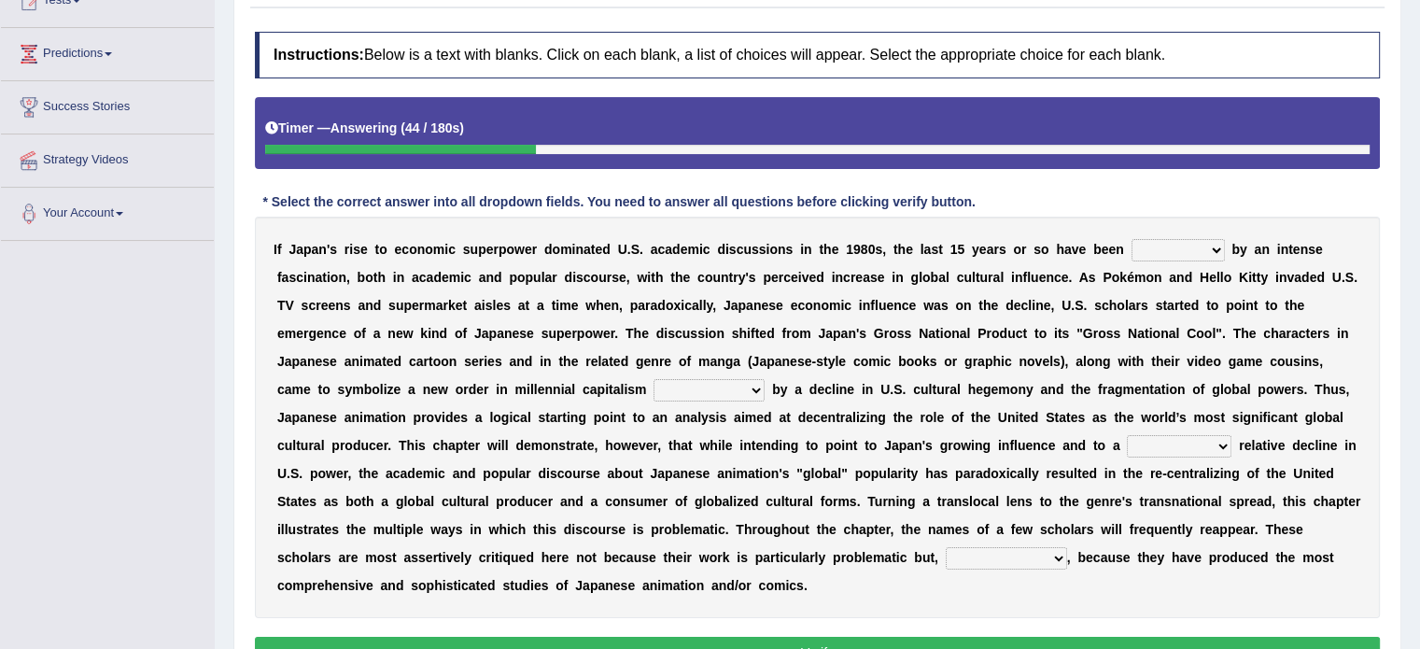
click at [1171, 248] on select "marked dedicated made inspired" at bounding box center [1178, 250] width 93 height 22
click at [1035, 270] on b "u" at bounding box center [1035, 277] width 8 height 15
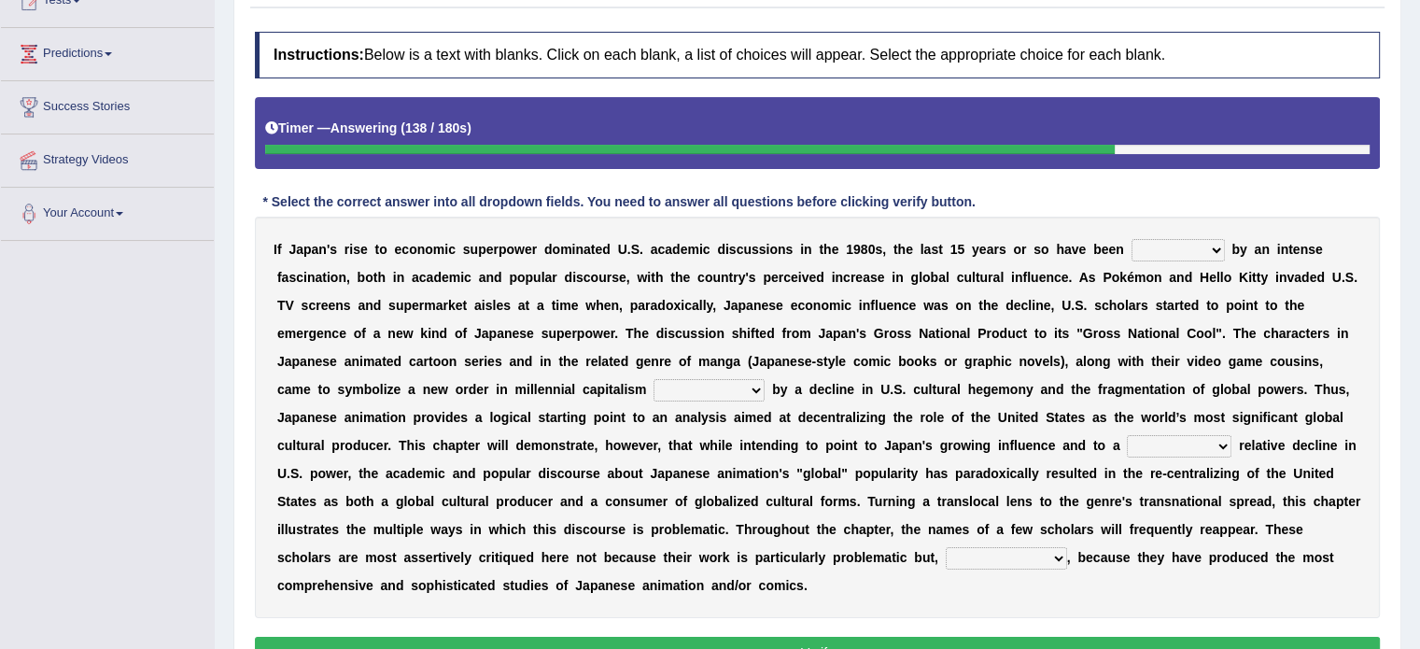
click at [589, 256] on div "I f J a p a n ' s r i s e t o e c o n o m i c s u p e r p o w e r d o m i n a t…" at bounding box center [817, 418] width 1125 height 402
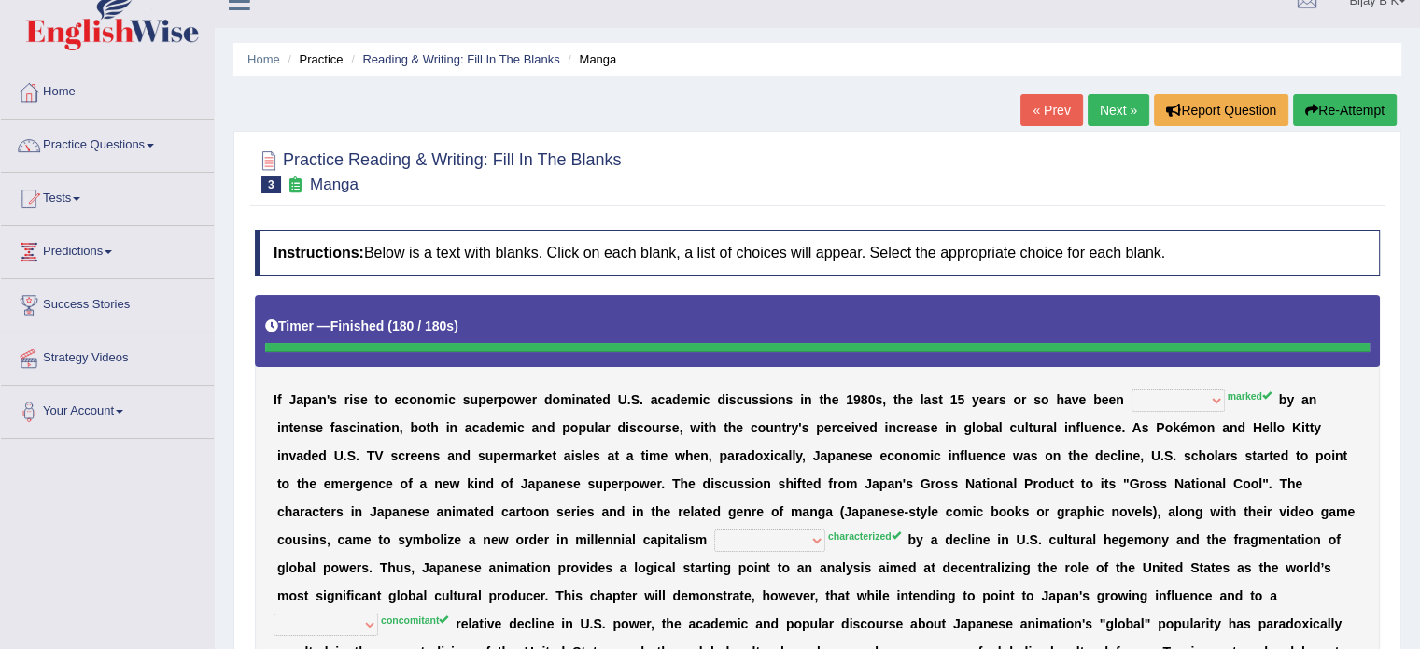
scroll to position [0, 0]
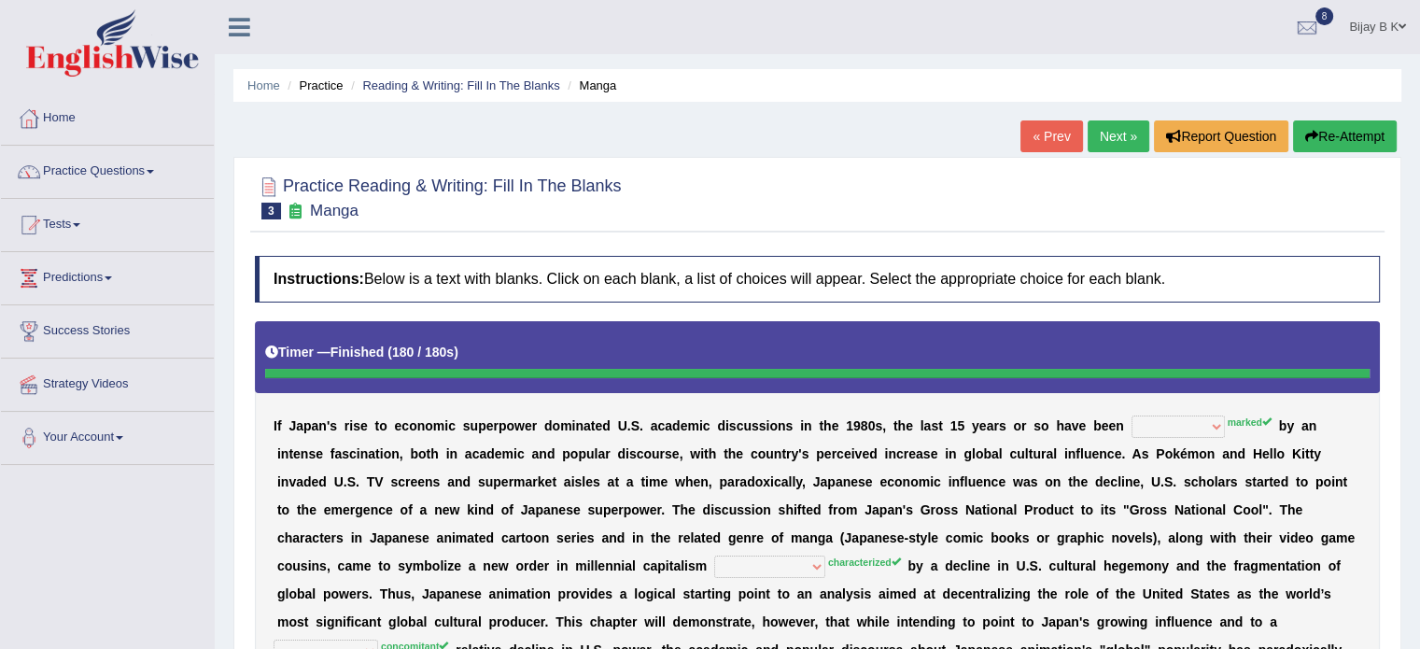
click at [1318, 131] on button "Re-Attempt" at bounding box center [1345, 136] width 104 height 32
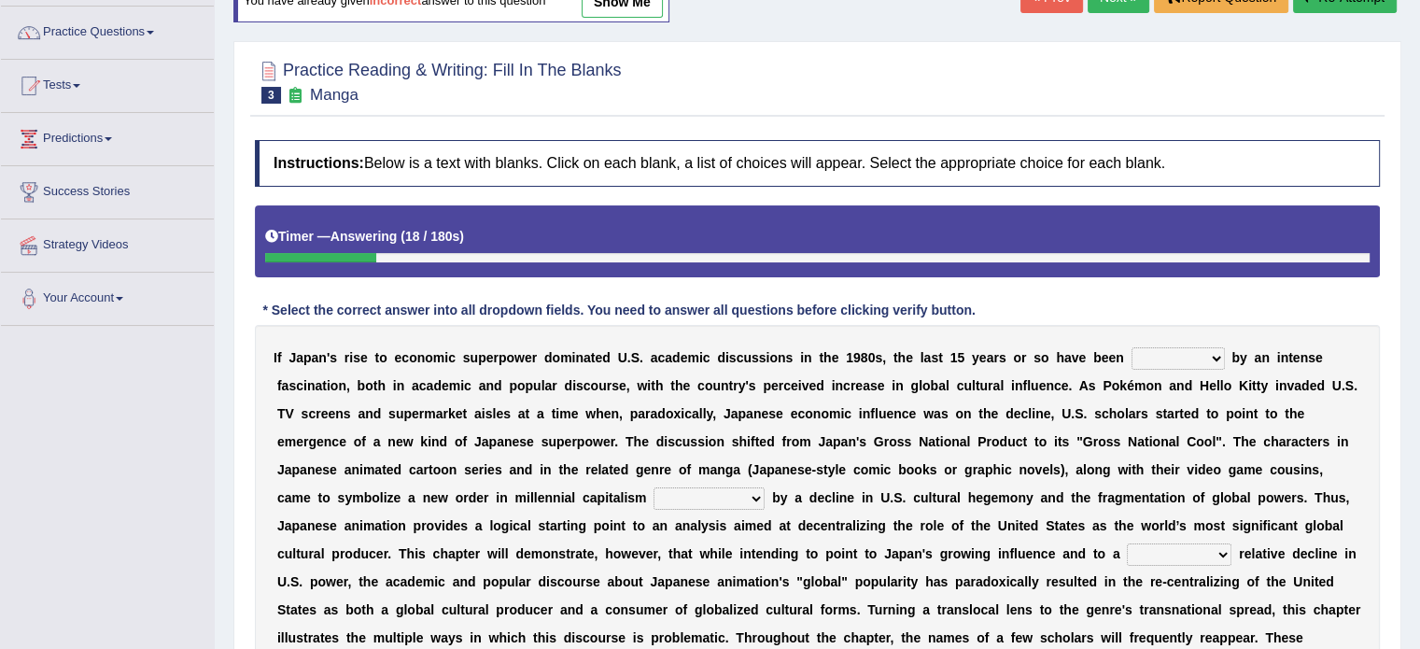
scroll to position [112, 0]
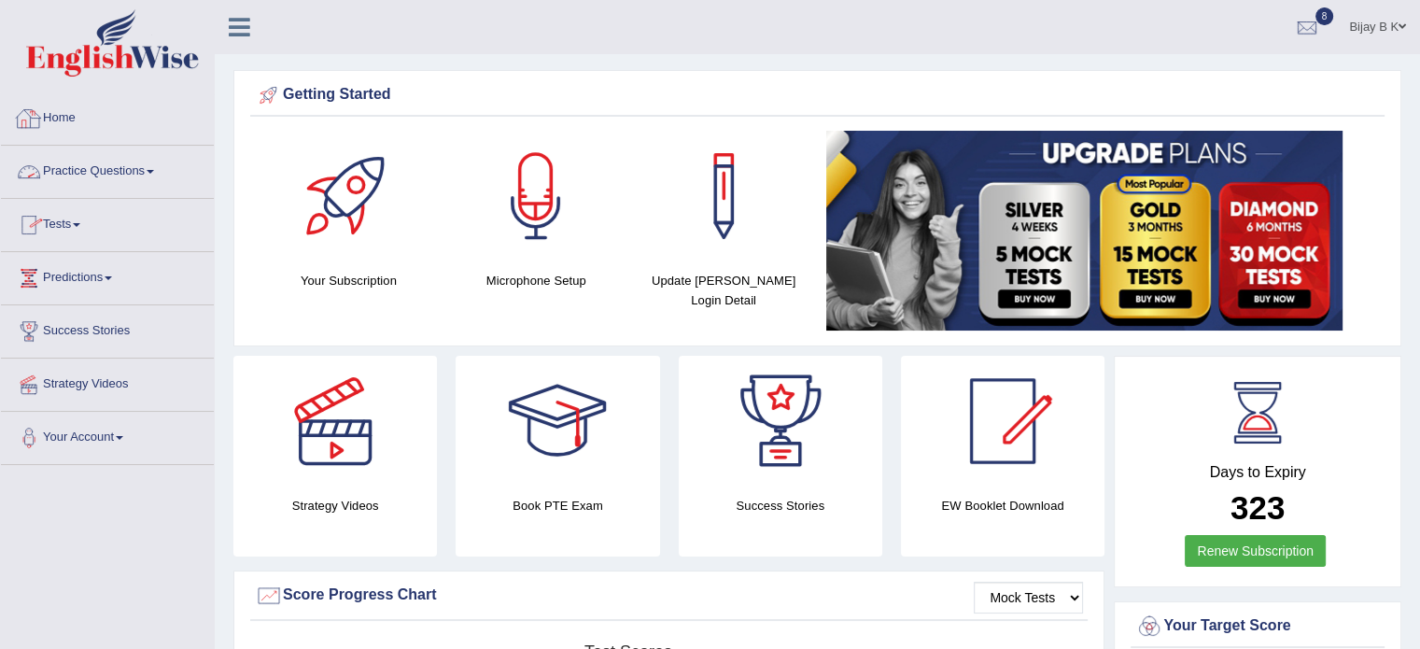
click at [78, 126] on link "Home" at bounding box center [107, 115] width 213 height 47
click at [63, 121] on link "Home" at bounding box center [105, 115] width 208 height 47
click at [87, 175] on link "Practice Questions" at bounding box center [107, 169] width 213 height 47
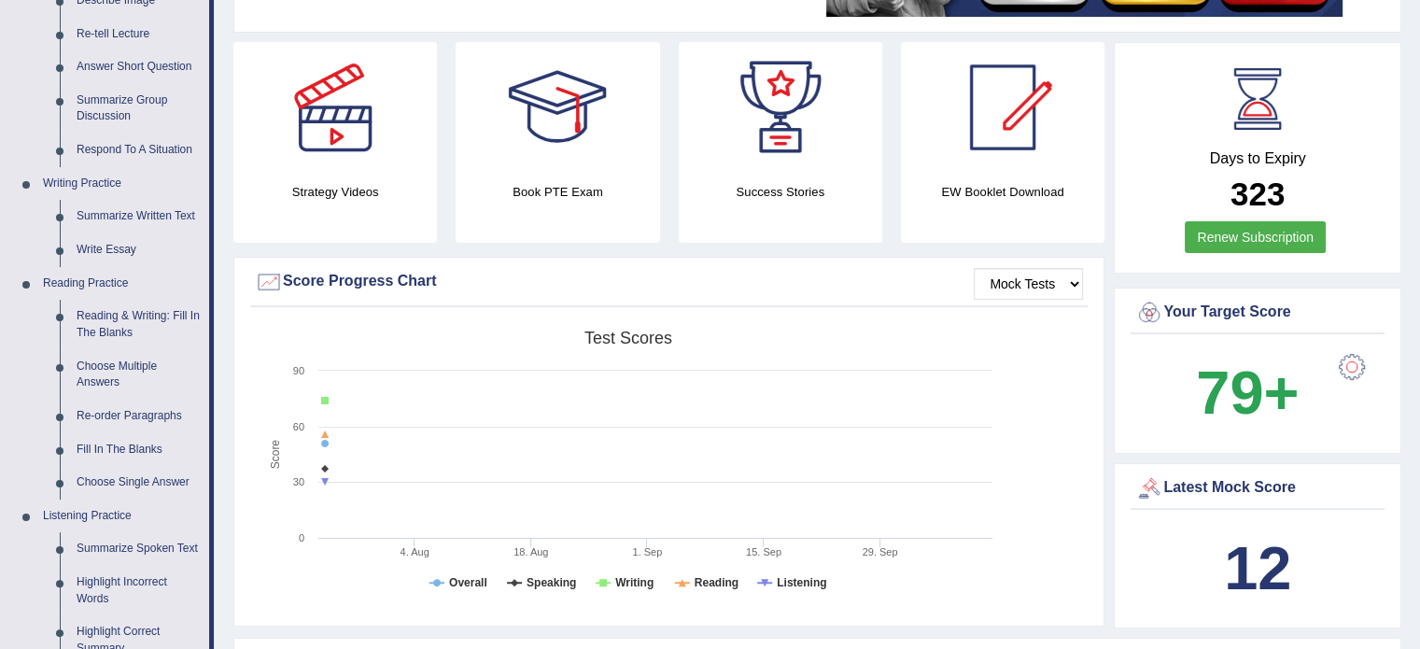
scroll to position [374, 0]
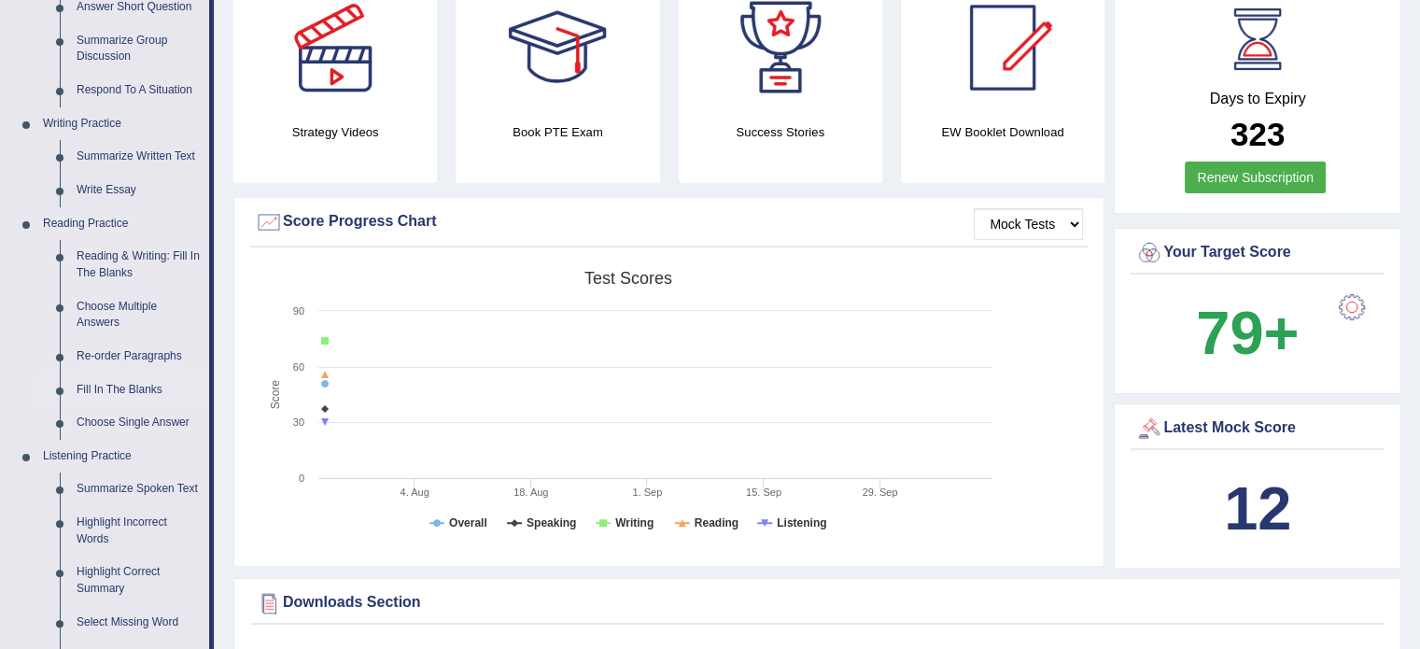
click at [128, 384] on link "Fill In The Blanks" at bounding box center [138, 391] width 141 height 34
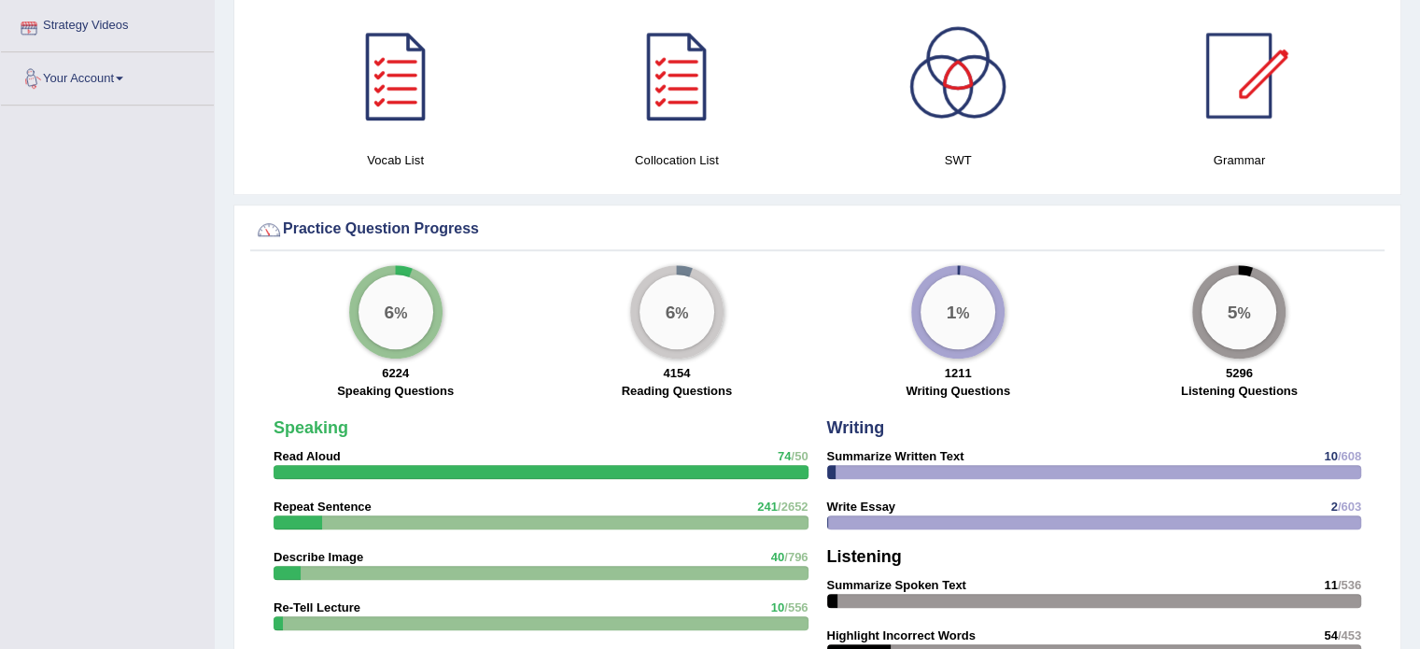
scroll to position [1200, 0]
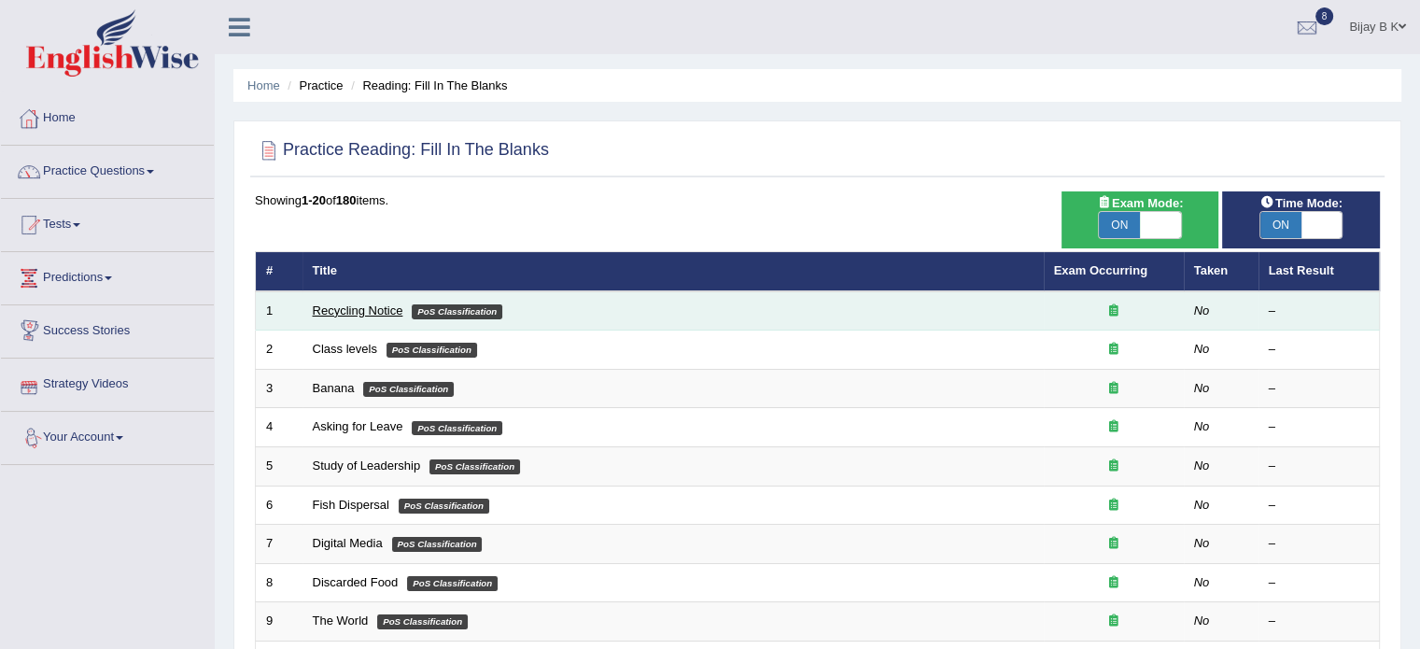
click at [350, 304] on link "Recycling Notice" at bounding box center [358, 310] width 91 height 14
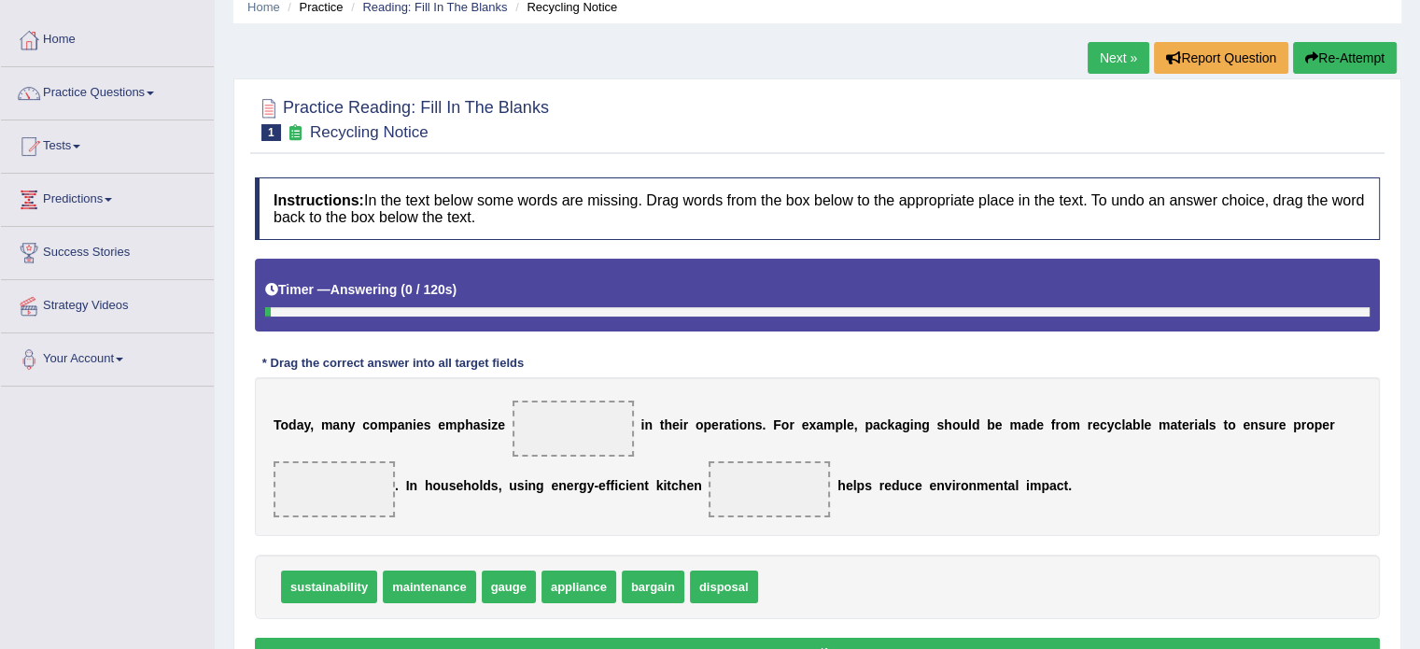
scroll to position [112, 0]
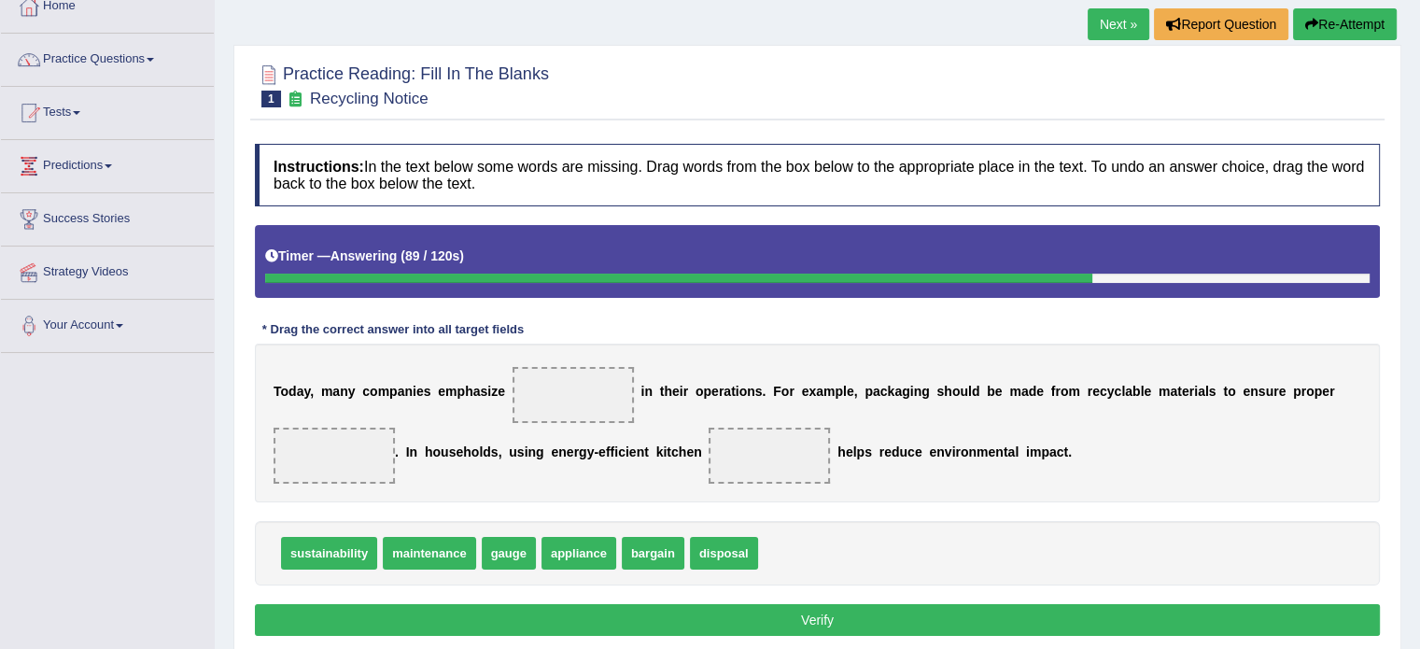
click at [1340, 25] on button "Re-Attempt" at bounding box center [1345, 24] width 104 height 32
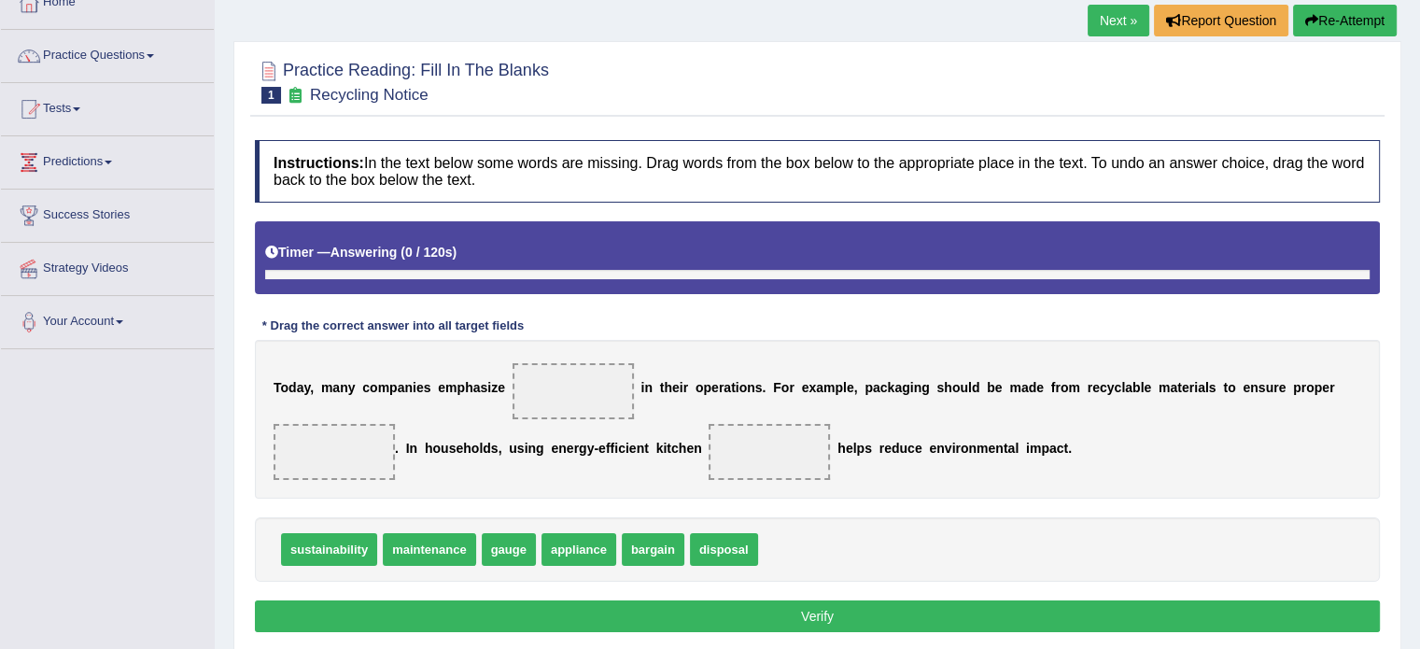
scroll to position [112, 0]
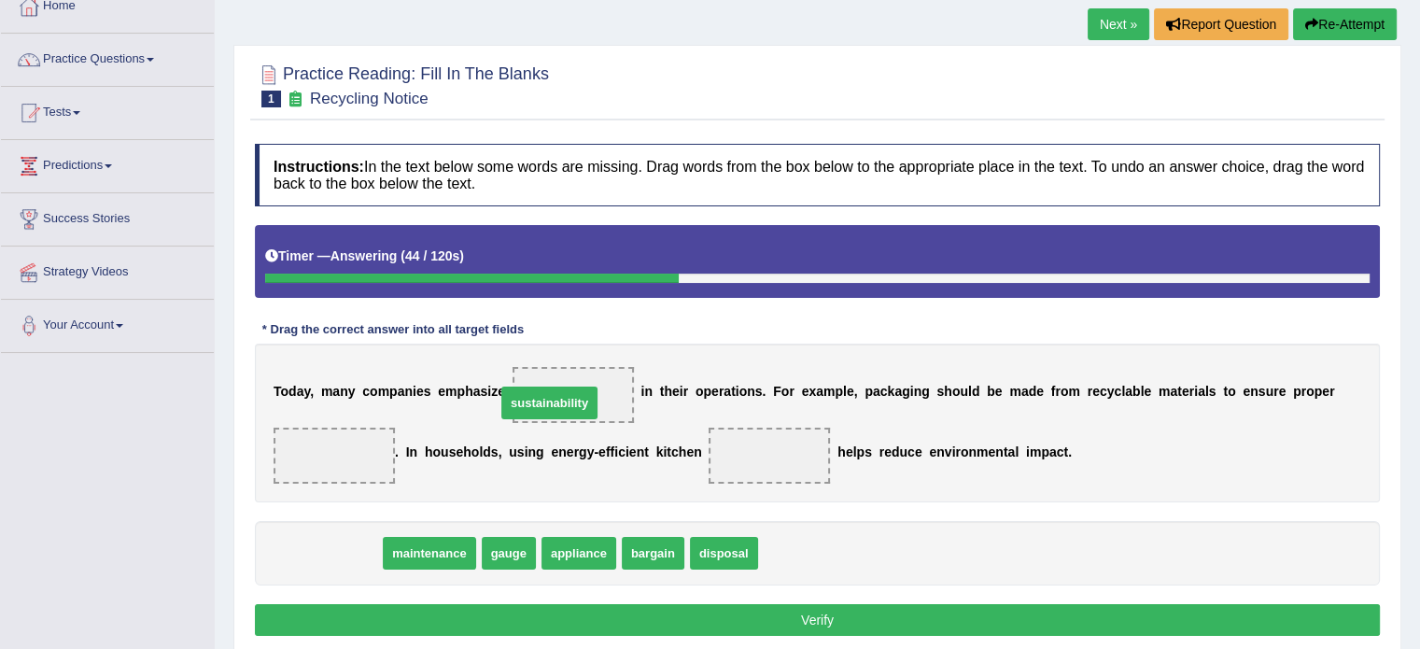
drag, startPoint x: 336, startPoint y: 549, endPoint x: 557, endPoint y: 399, distance: 266.8
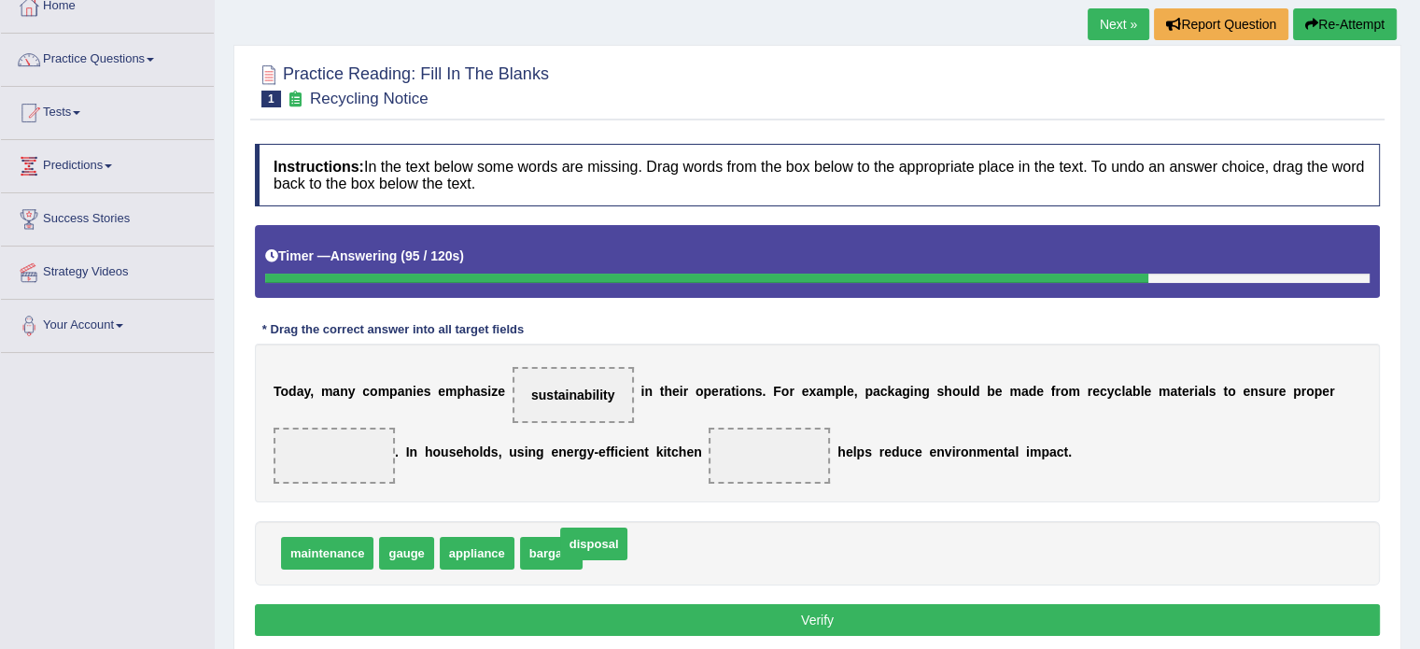
drag, startPoint x: 633, startPoint y: 557, endPoint x: 605, endPoint y: 547, distance: 29.8
drag, startPoint x: 605, startPoint y: 547, endPoint x: 284, endPoint y: 454, distance: 334.5
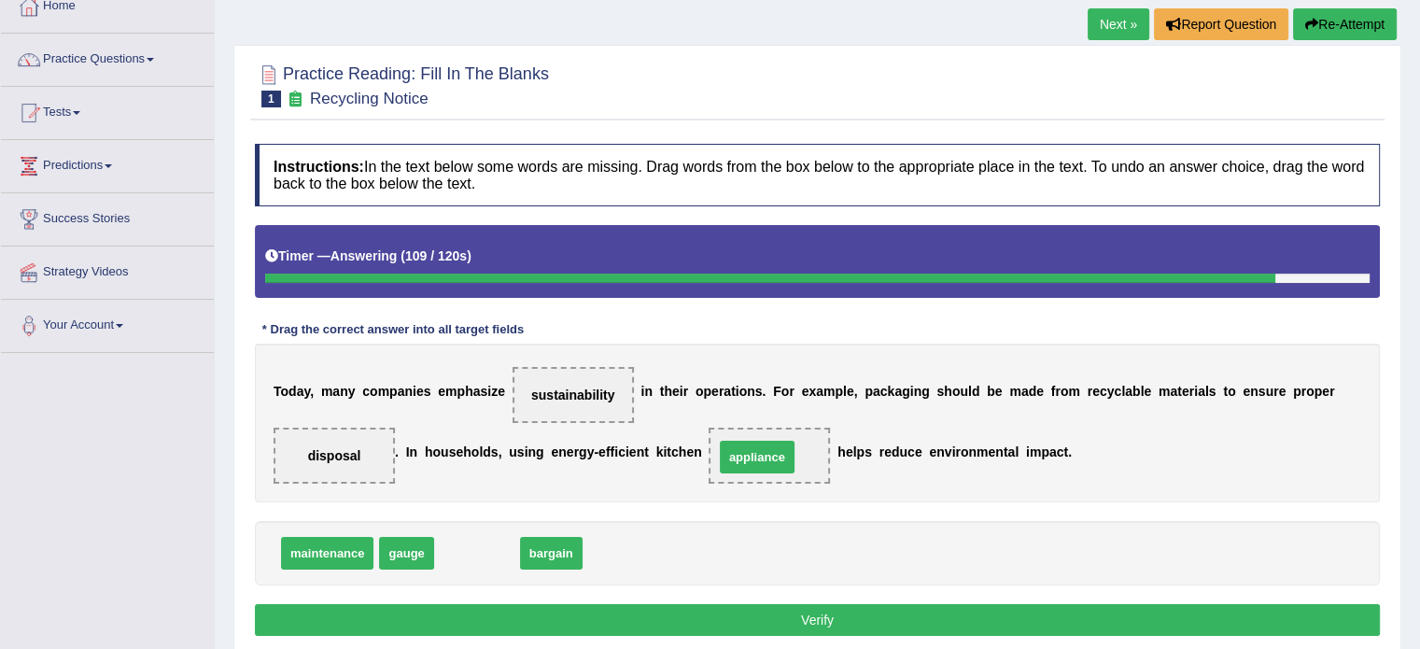
drag, startPoint x: 469, startPoint y: 550, endPoint x: 741, endPoint y: 452, distance: 289.7
click at [770, 612] on button "Verify" at bounding box center [817, 620] width 1125 height 32
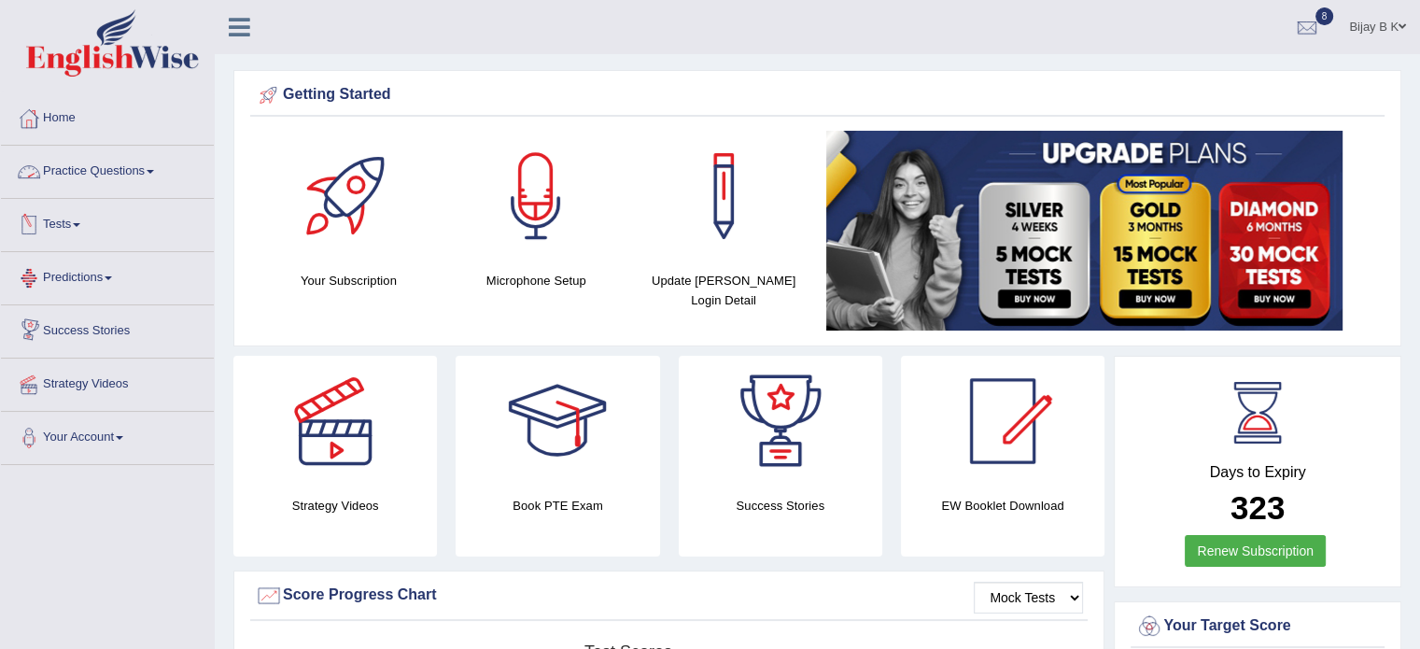
click at [104, 179] on link "Practice Questions" at bounding box center [107, 169] width 213 height 47
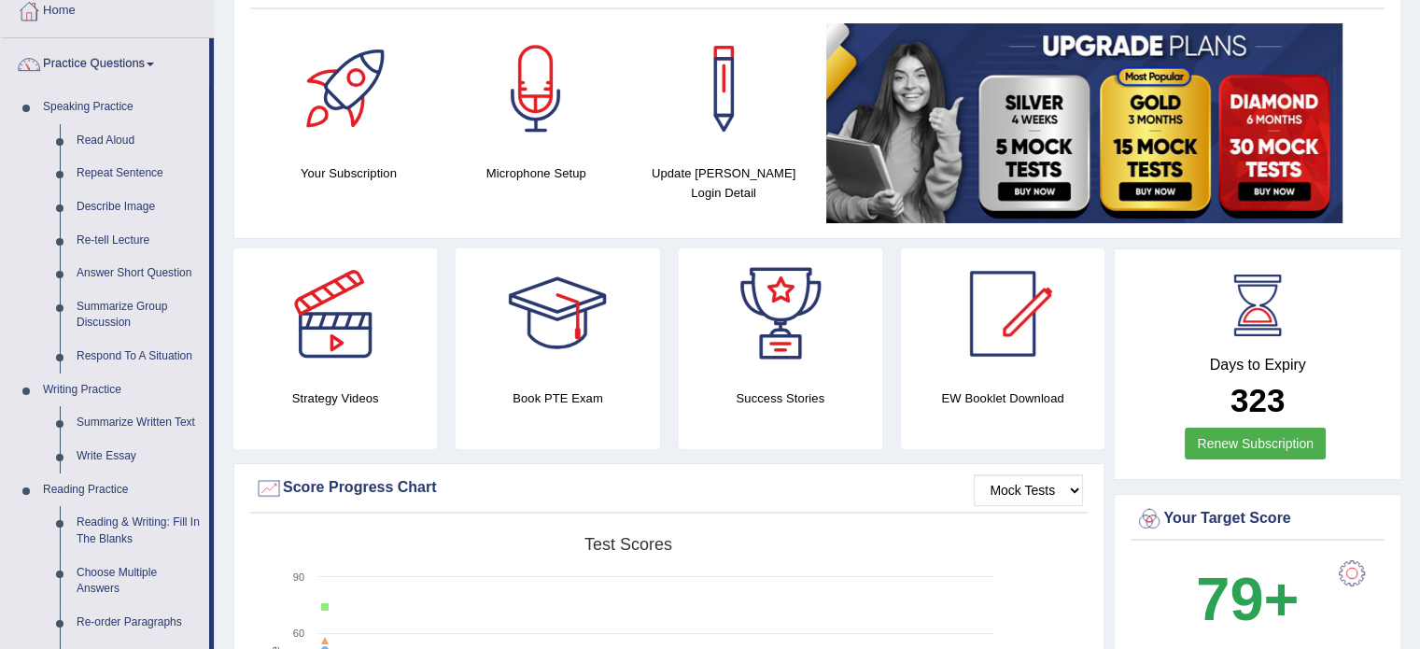
scroll to position [112, 0]
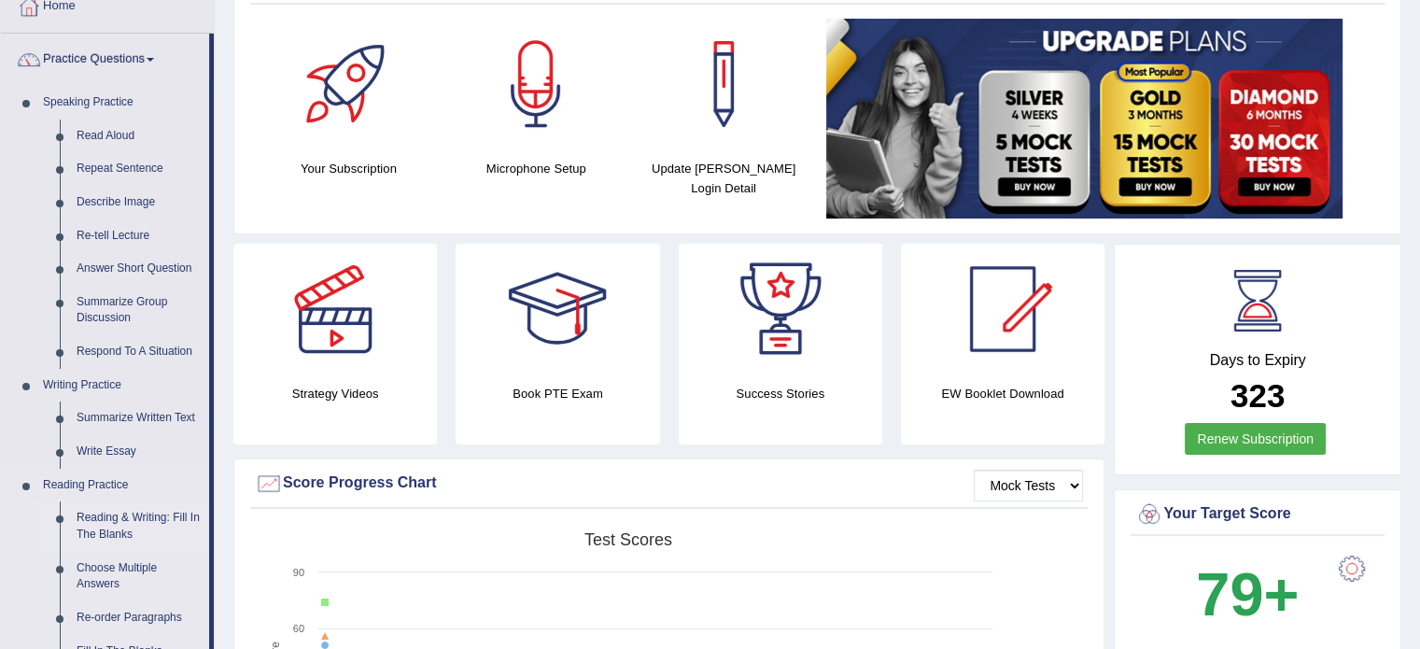
click at [163, 521] on link "Reading & Writing: Fill In The Blanks" at bounding box center [138, 525] width 141 height 49
